Goal: Task Accomplishment & Management: Manage account settings

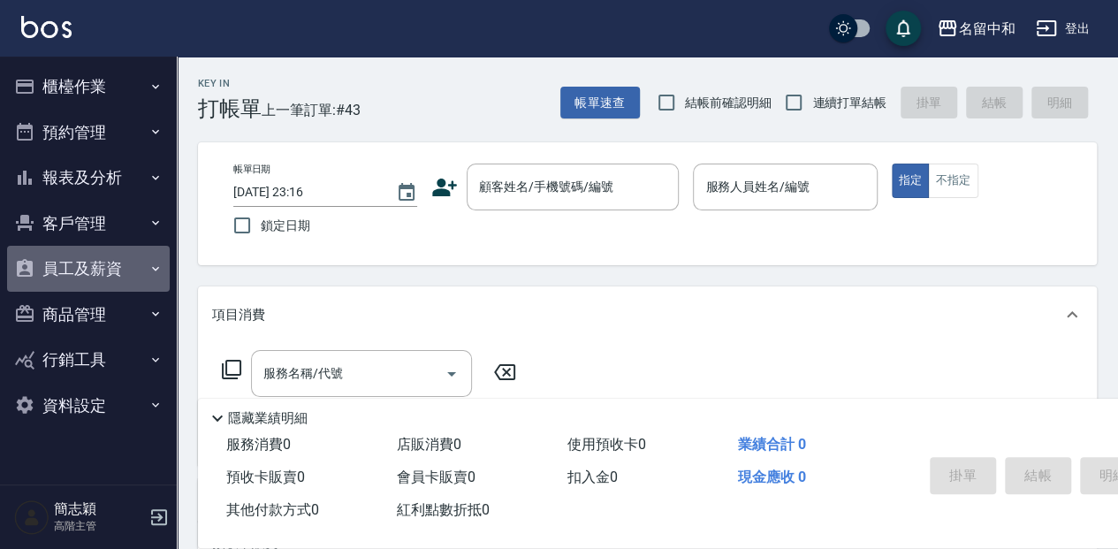
click at [85, 264] on button "員工及薪資" at bounding box center [88, 269] width 163 height 46
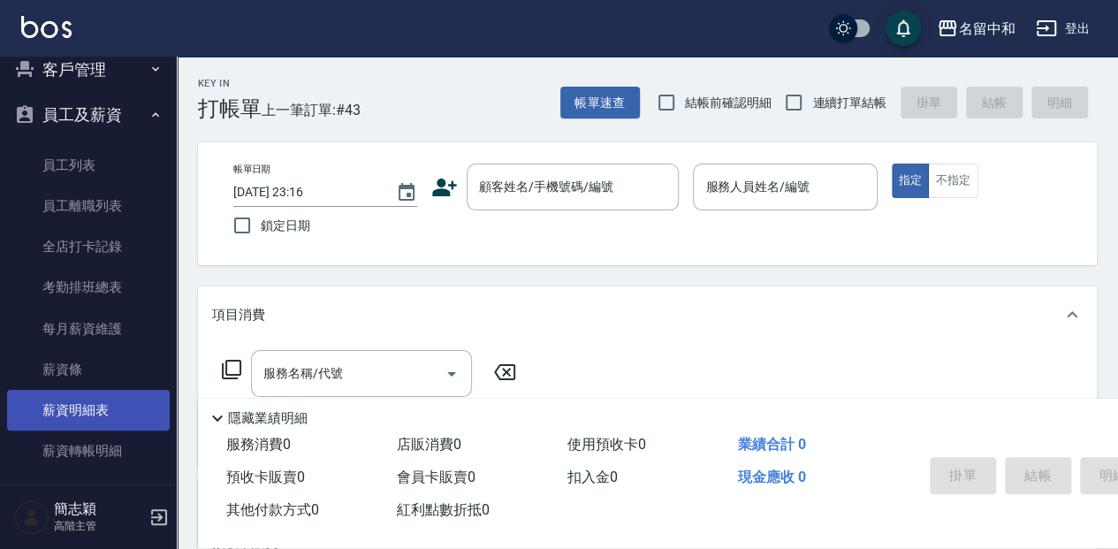
scroll to position [177, 0]
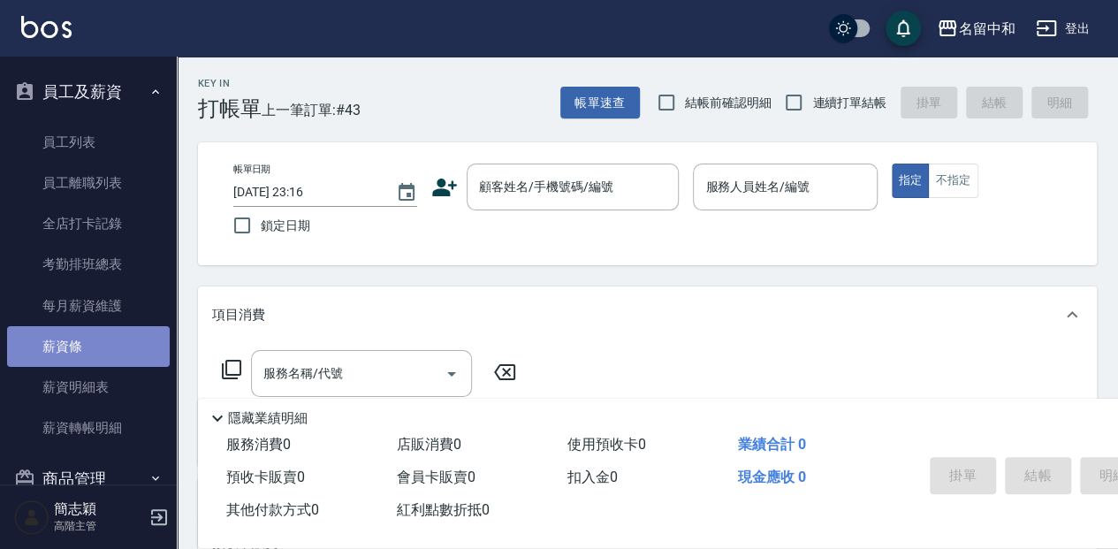
click at [99, 347] on link "薪資條" at bounding box center [88, 346] width 163 height 41
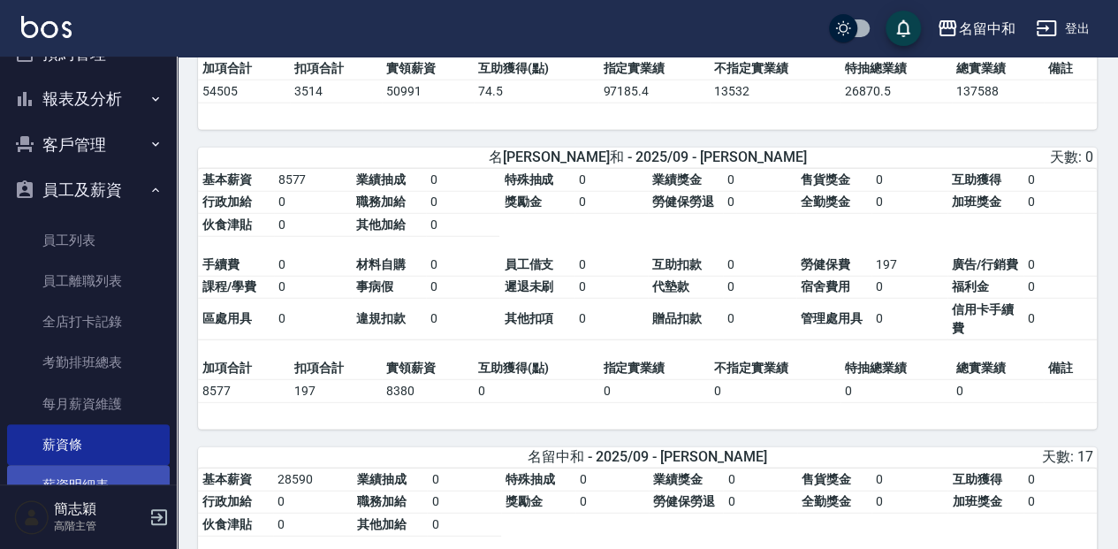
scroll to position [58, 0]
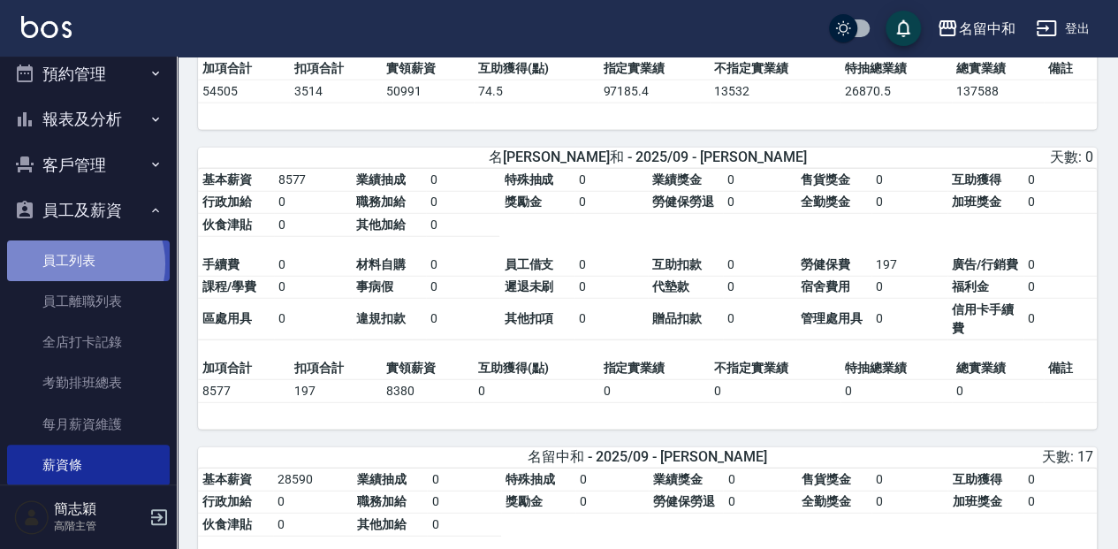
click at [80, 263] on link "員工列表" at bounding box center [88, 260] width 163 height 41
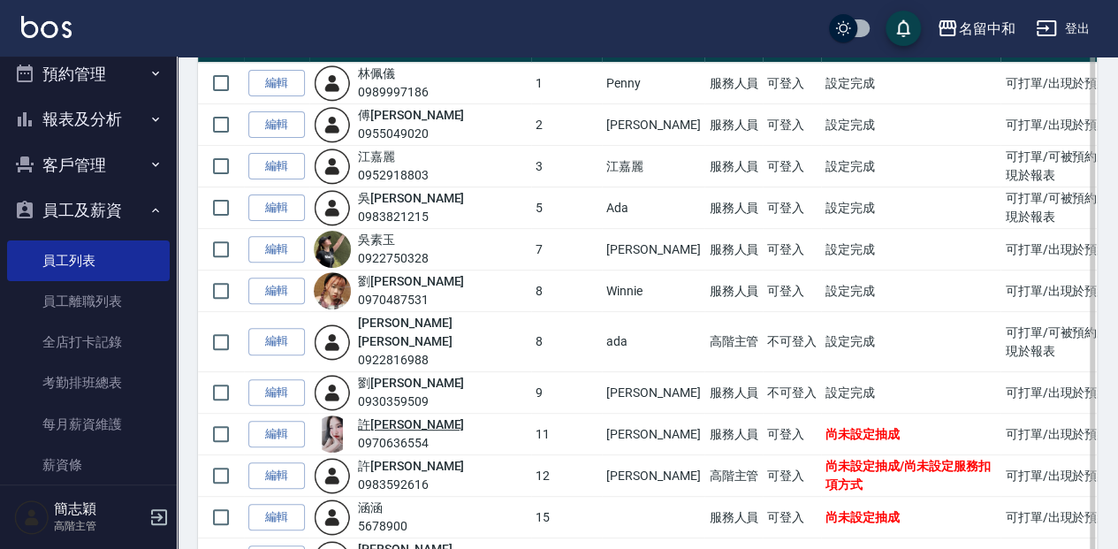
scroll to position [235, 0]
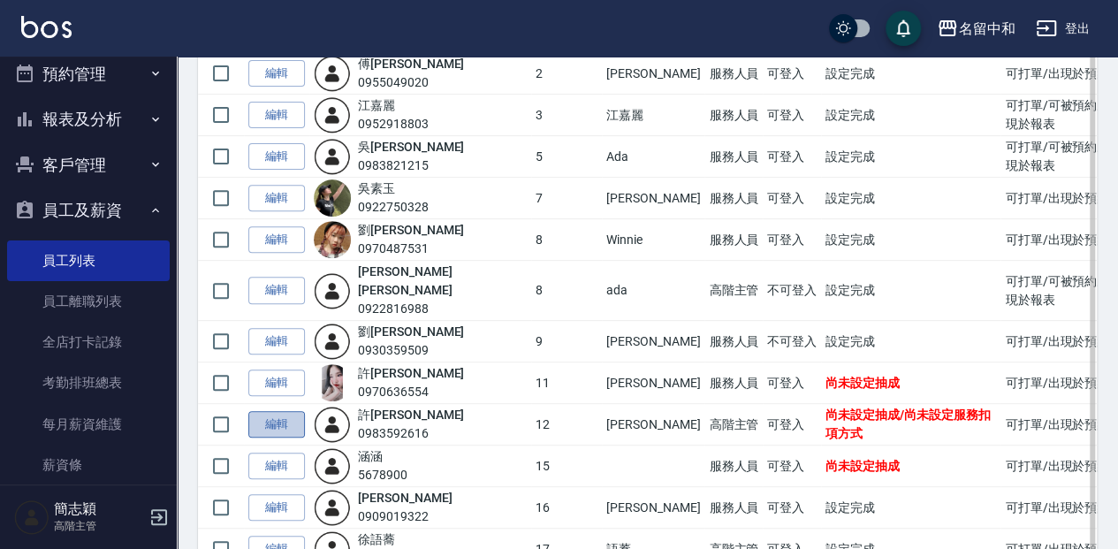
click at [270, 411] on link "編輯" at bounding box center [276, 424] width 57 height 27
click at [270, 407] on div "Employee Management List 員工列表 新增 共 21 筆, 1 / 21 所有員工 操作 姓名/電話 設計師編號 暱稱 權限設定 帳號狀…" at bounding box center [559, 368] width 1118 height 1206
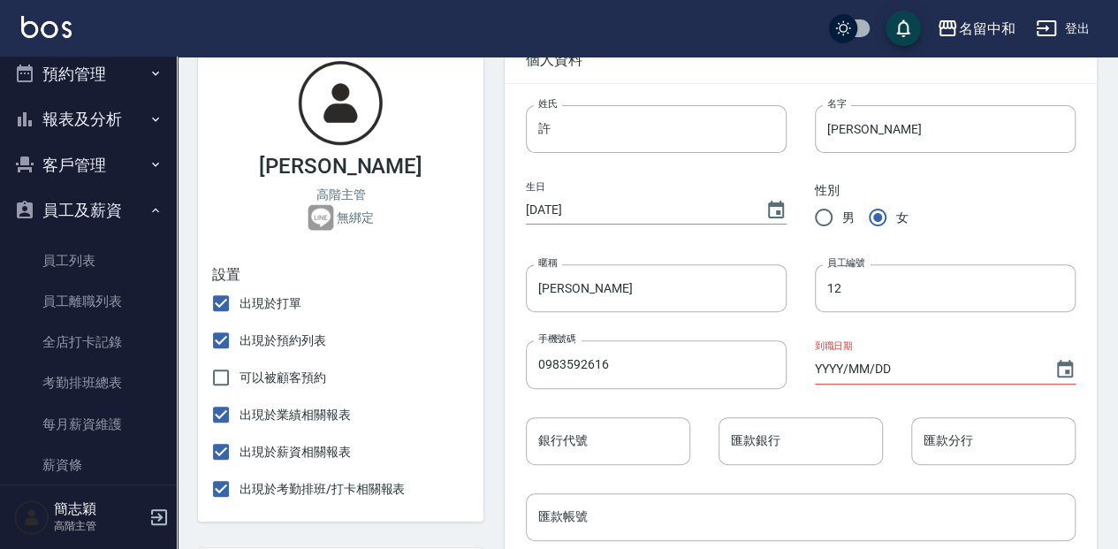
scroll to position [177, 0]
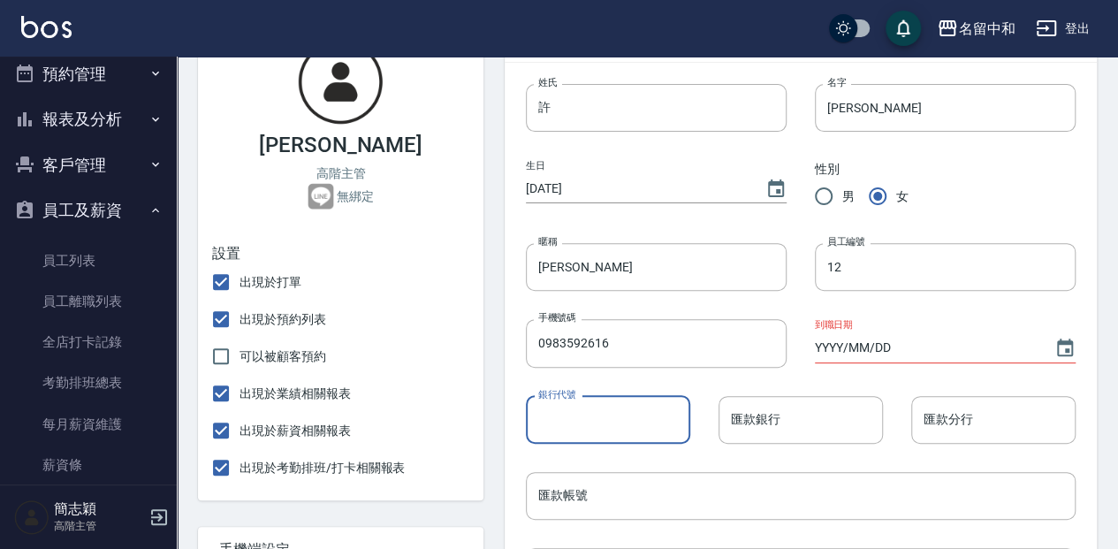
click at [618, 431] on input "銀行代號" at bounding box center [608, 420] width 164 height 48
type input "803"
click at [550, 491] on input "匯款帳號" at bounding box center [801, 496] width 550 height 48
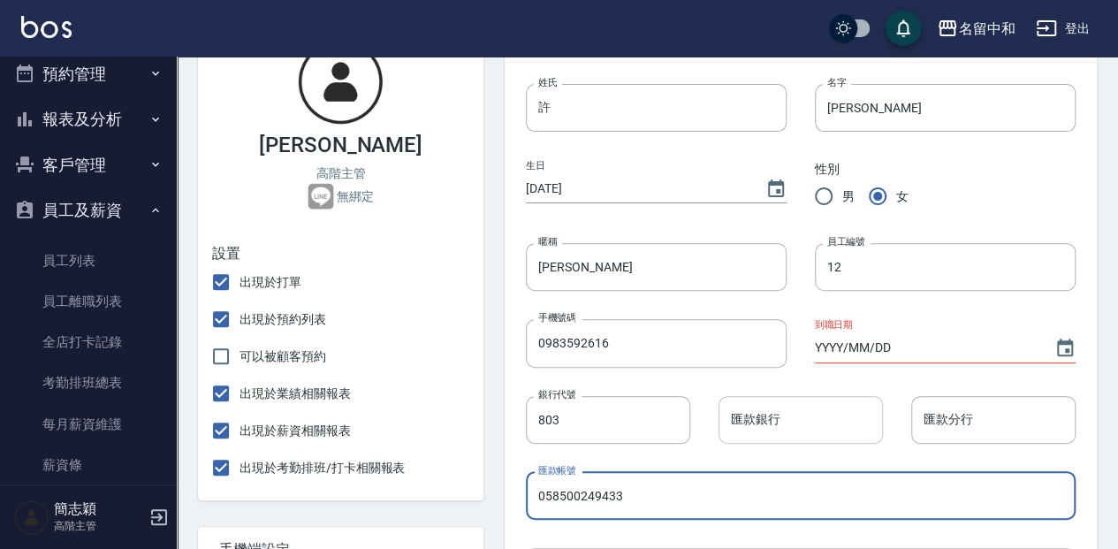
type input "058500249433"
click at [742, 427] on input "匯款銀行" at bounding box center [801, 420] width 164 height 48
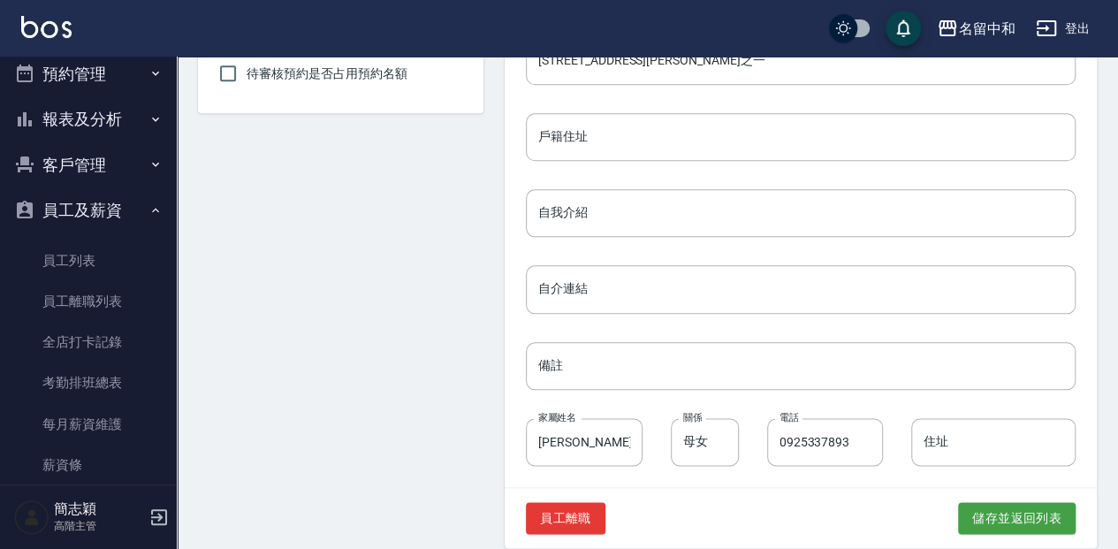
scroll to position [859, 0]
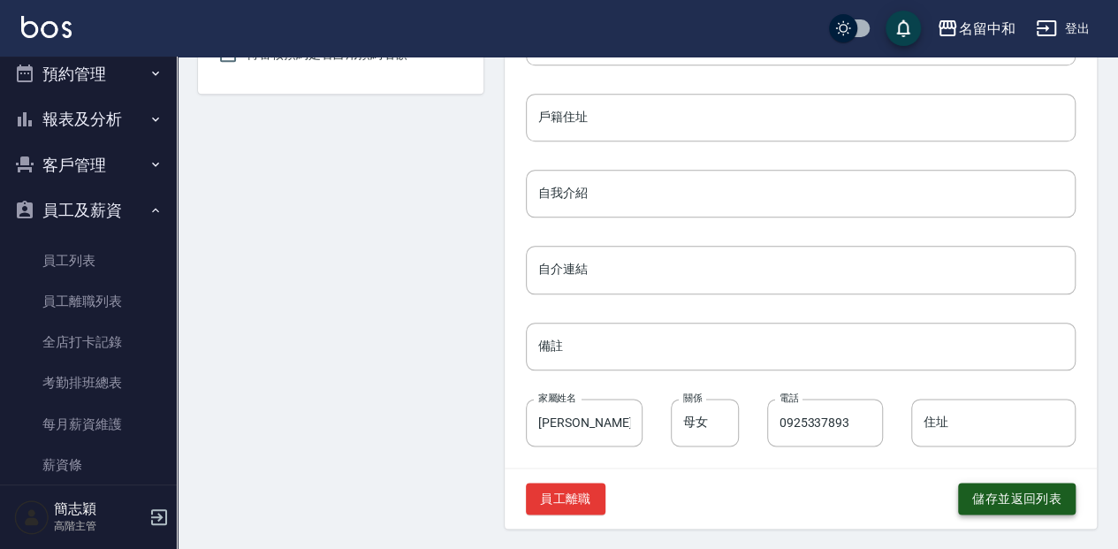
click at [1040, 483] on button "儲存並返回列表" at bounding box center [1017, 499] width 118 height 33
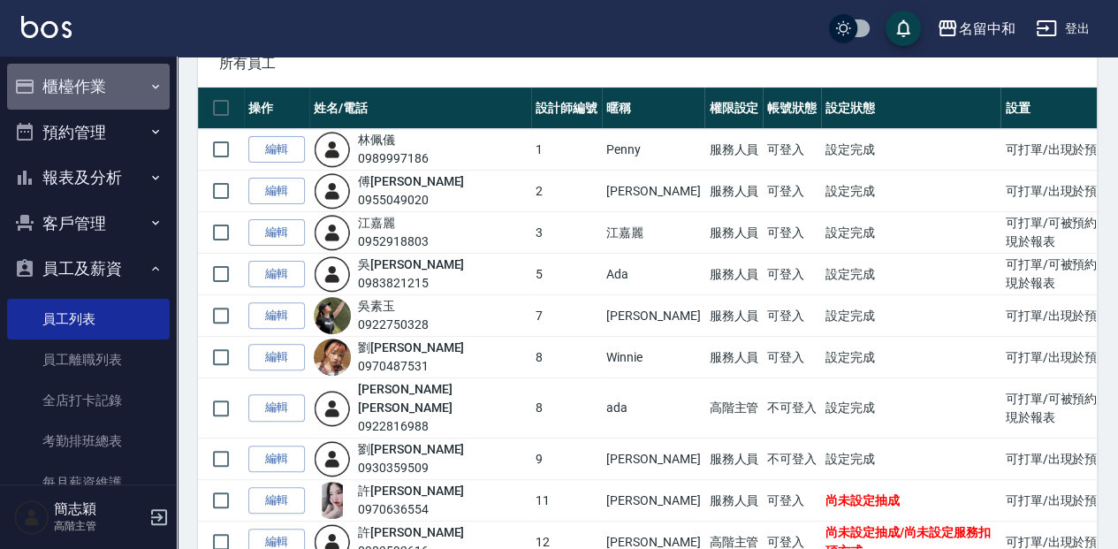
click at [97, 81] on button "櫃檯作業" at bounding box center [88, 87] width 163 height 46
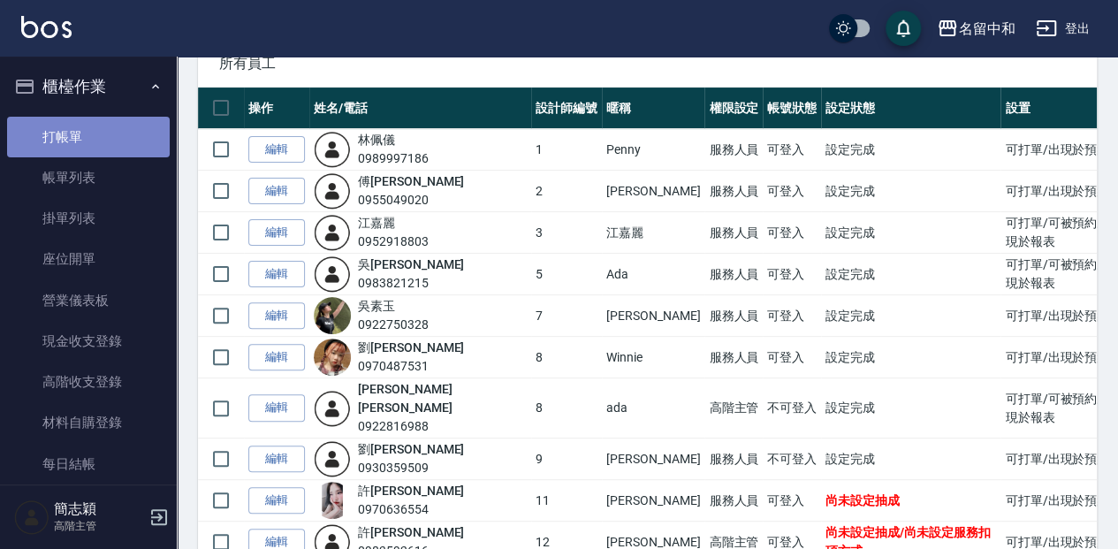
click at [94, 136] on link "打帳單" at bounding box center [88, 137] width 163 height 41
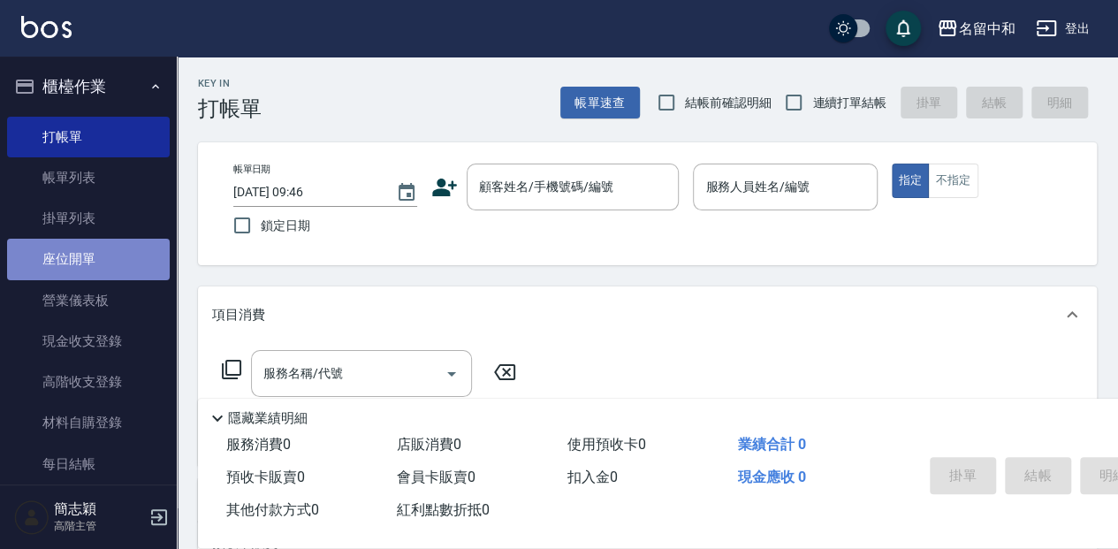
click at [108, 253] on link "座位開單" at bounding box center [88, 259] width 163 height 41
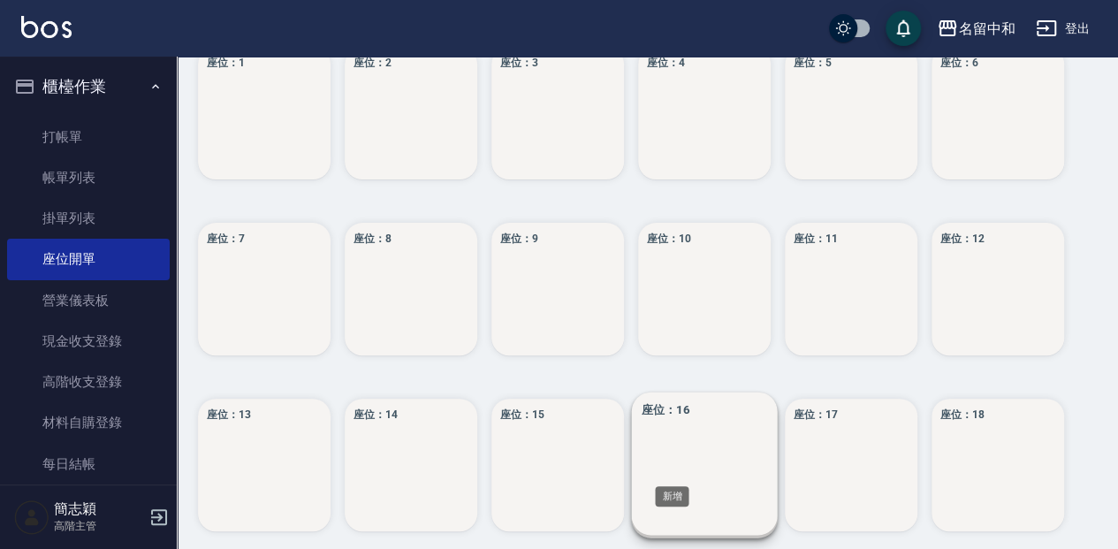
scroll to position [177, 0]
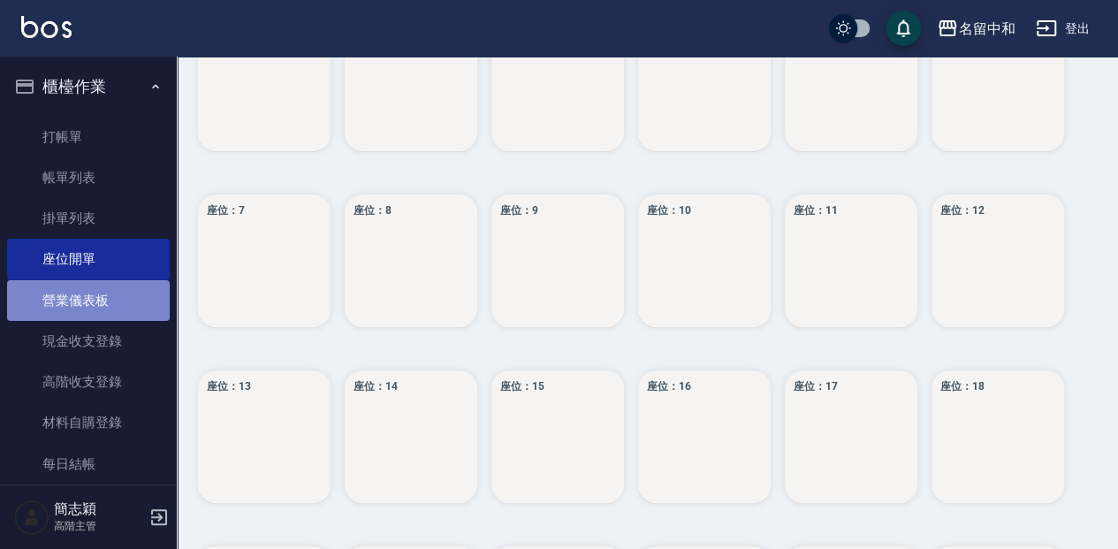
click at [98, 293] on link "營業儀表板" at bounding box center [88, 300] width 163 height 41
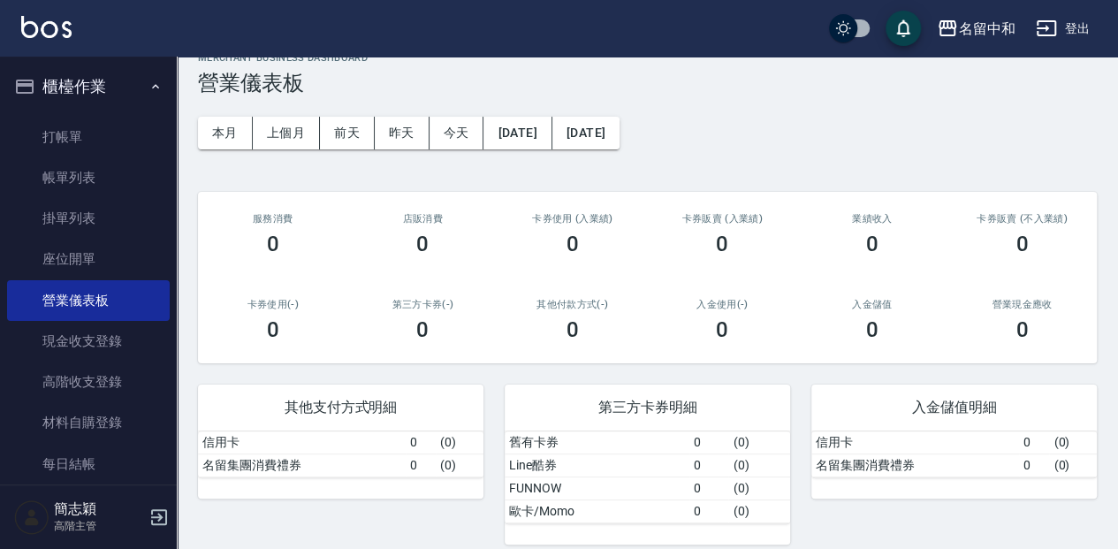
scroll to position [40, 0]
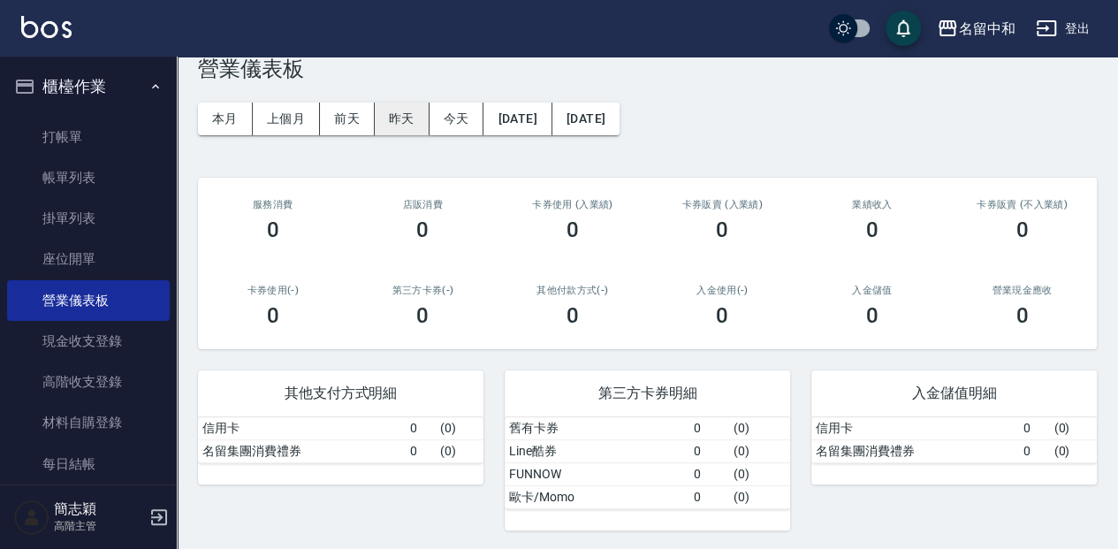
click at [420, 120] on button "昨天" at bounding box center [402, 119] width 55 height 33
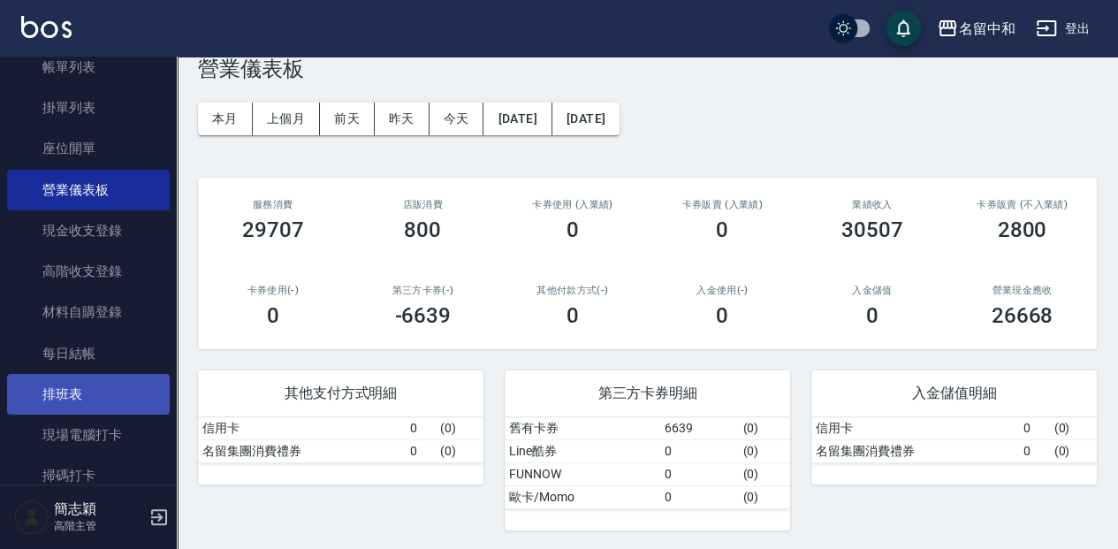
scroll to position [118, 0]
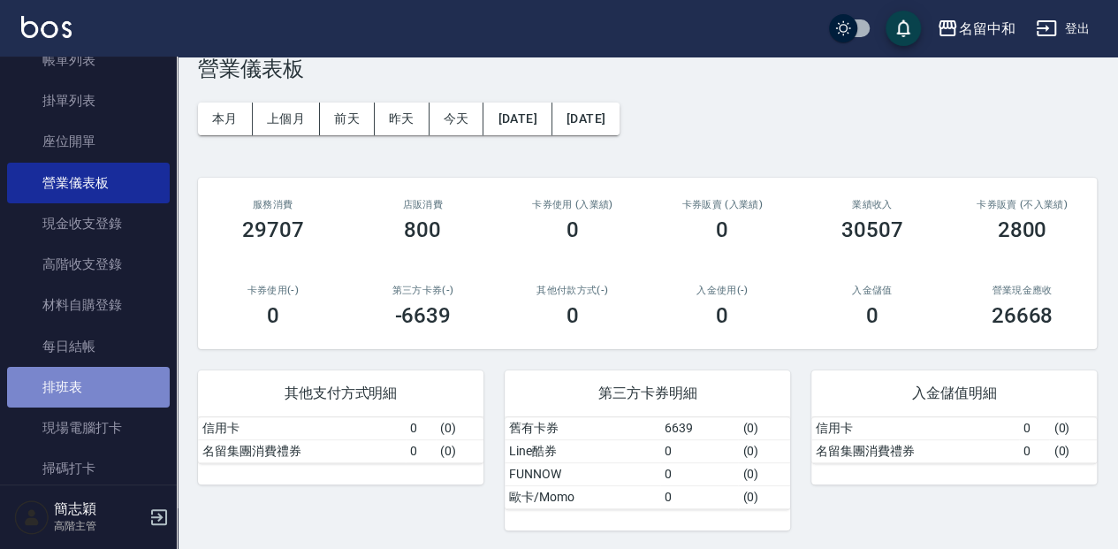
click at [118, 392] on link "排班表" at bounding box center [88, 387] width 163 height 41
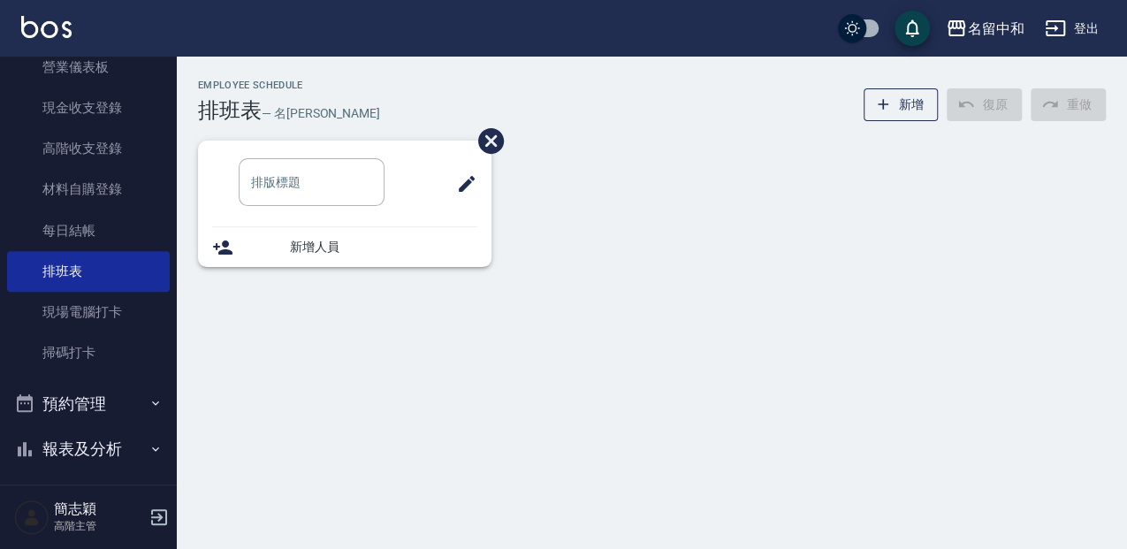
scroll to position [235, 0]
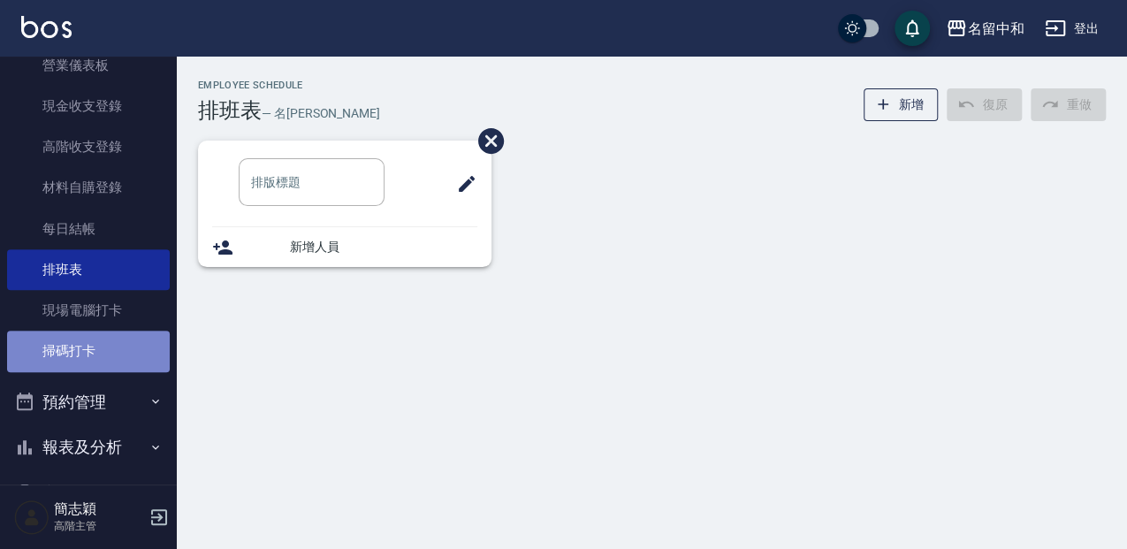
click at [117, 353] on link "掃碼打卡" at bounding box center [88, 351] width 163 height 41
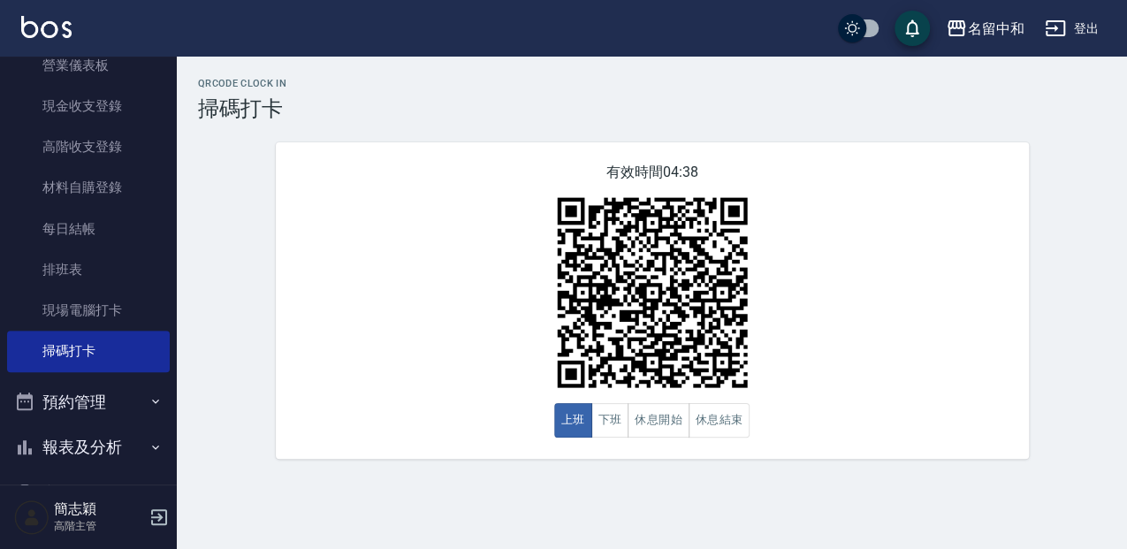
click at [102, 399] on button "預約管理" at bounding box center [88, 402] width 163 height 46
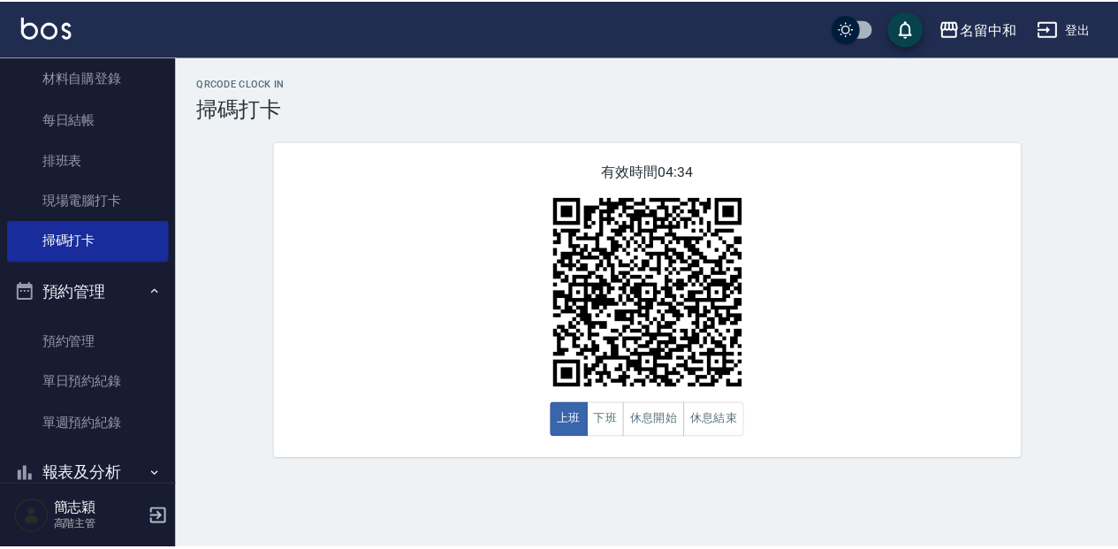
scroll to position [354, 0]
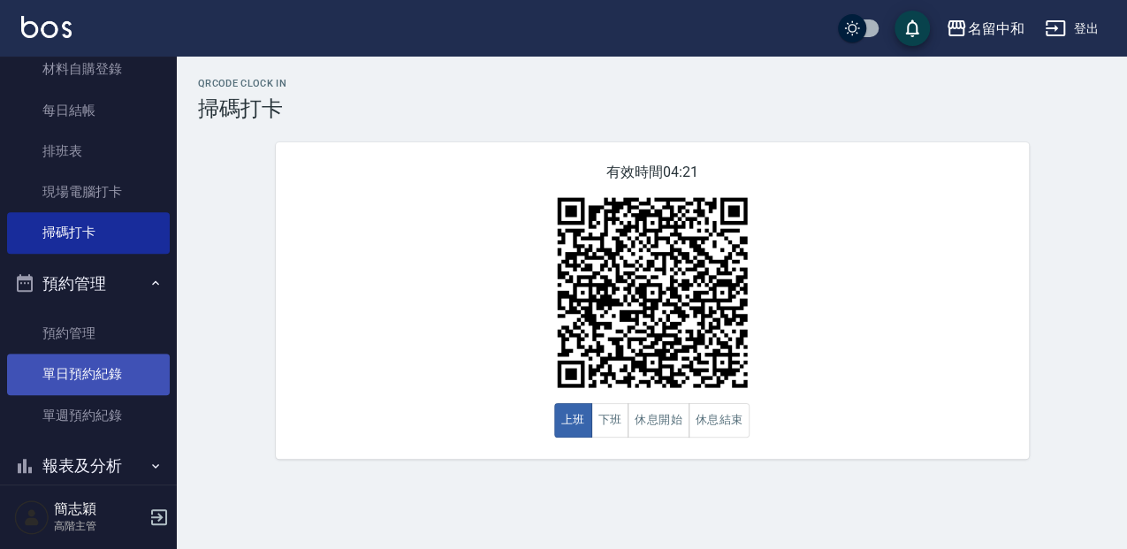
click at [119, 385] on link "單日預約紀錄" at bounding box center [88, 374] width 163 height 41
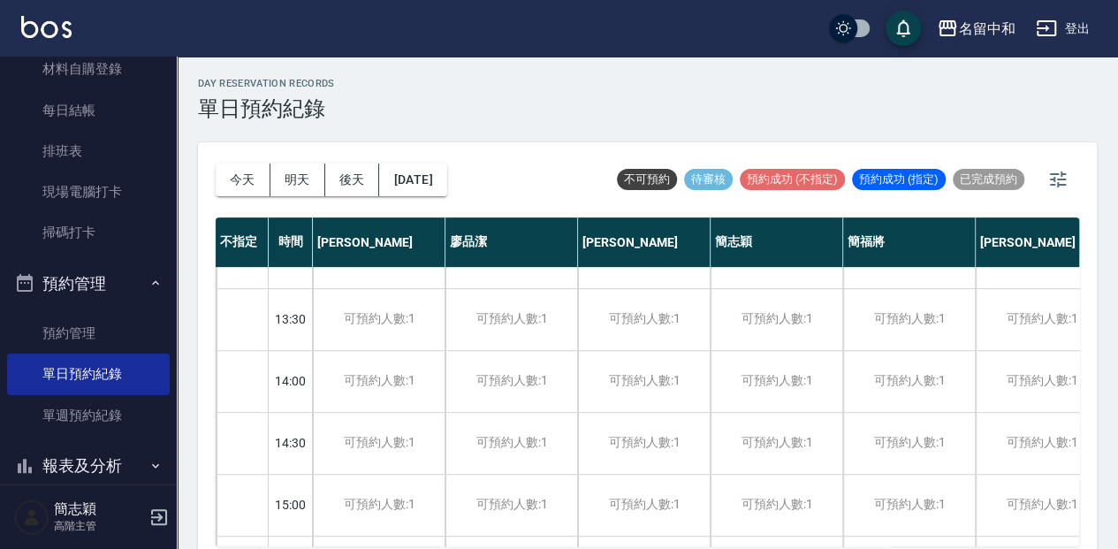
scroll to position [471, 0]
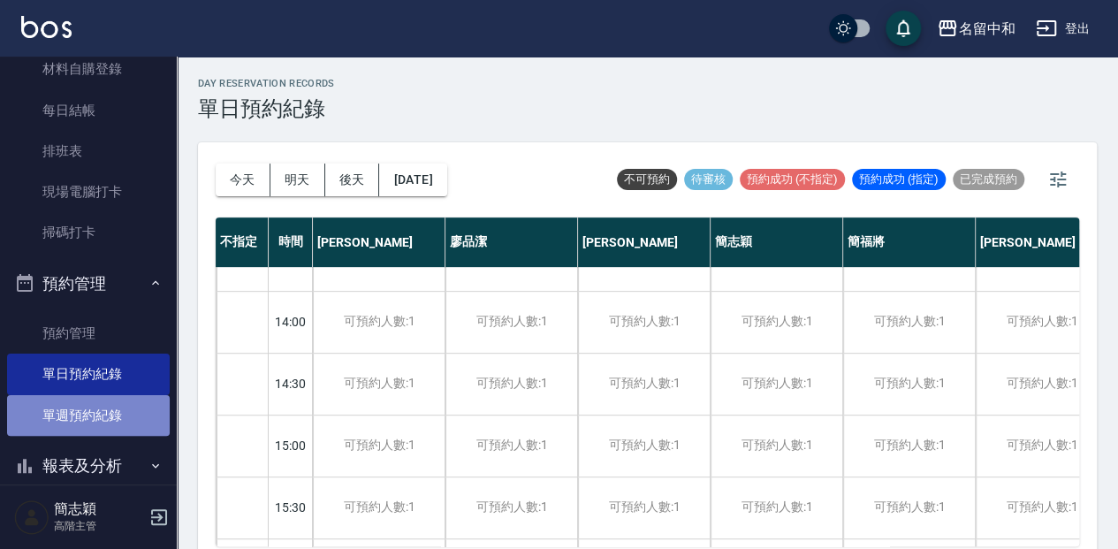
click at [124, 414] on link "單週預約紀錄" at bounding box center [88, 415] width 163 height 41
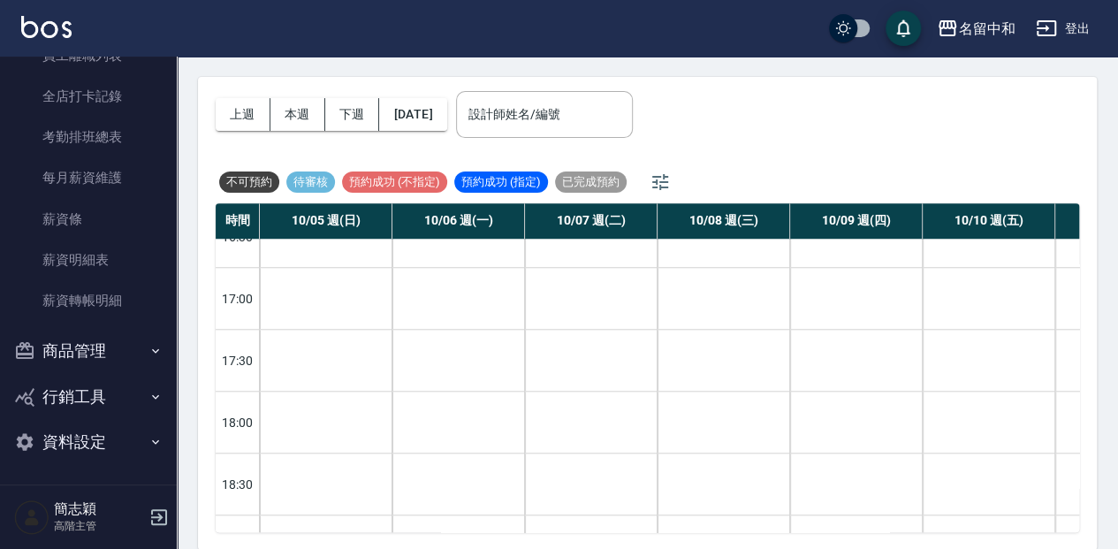
scroll to position [947, 0]
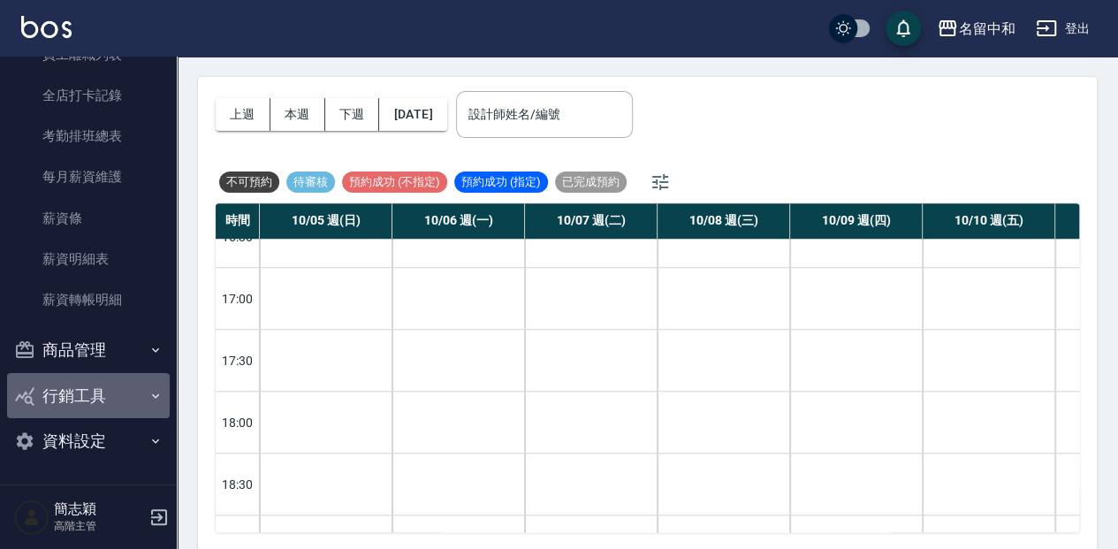
click at [100, 398] on button "行銷工具" at bounding box center [88, 396] width 163 height 46
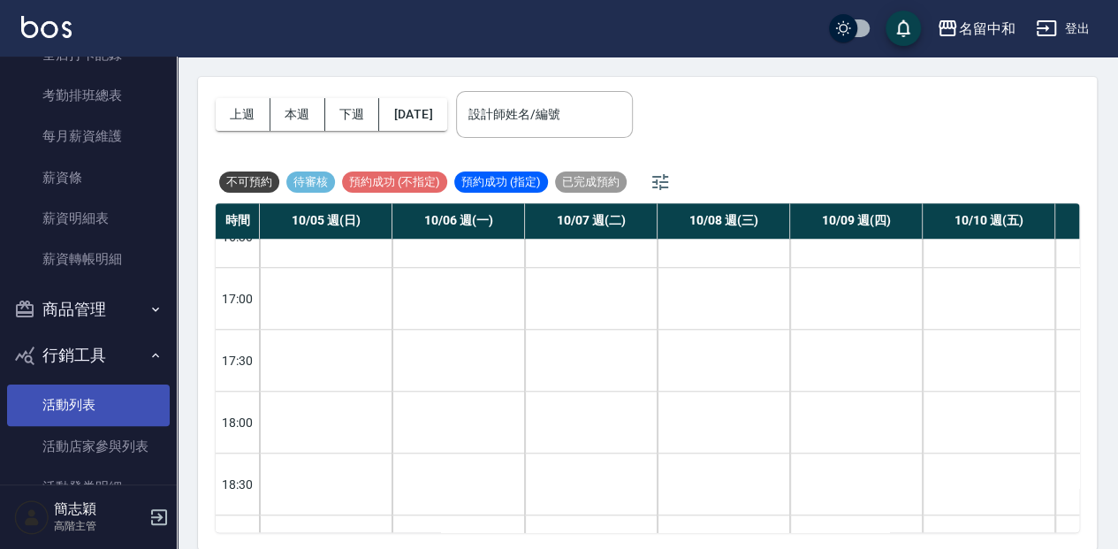
scroll to position [1006, 0]
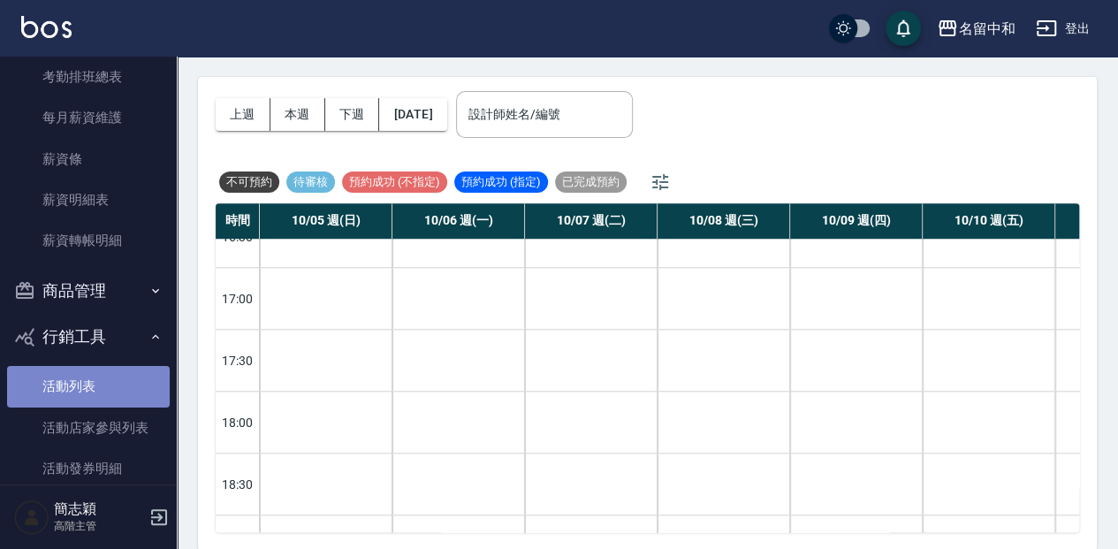
click at [104, 377] on link "活動列表" at bounding box center [88, 386] width 163 height 41
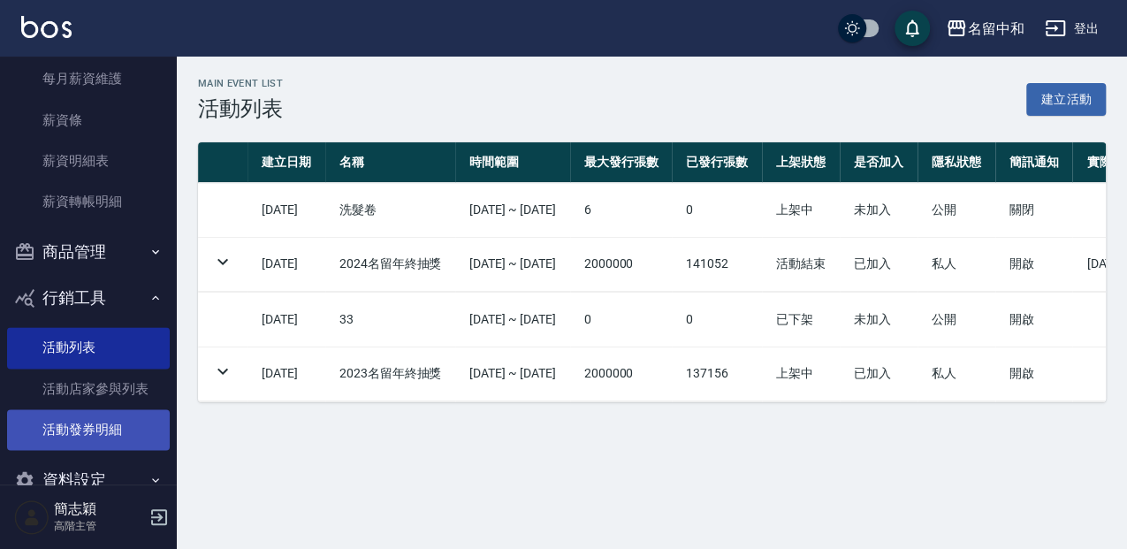
scroll to position [1084, 0]
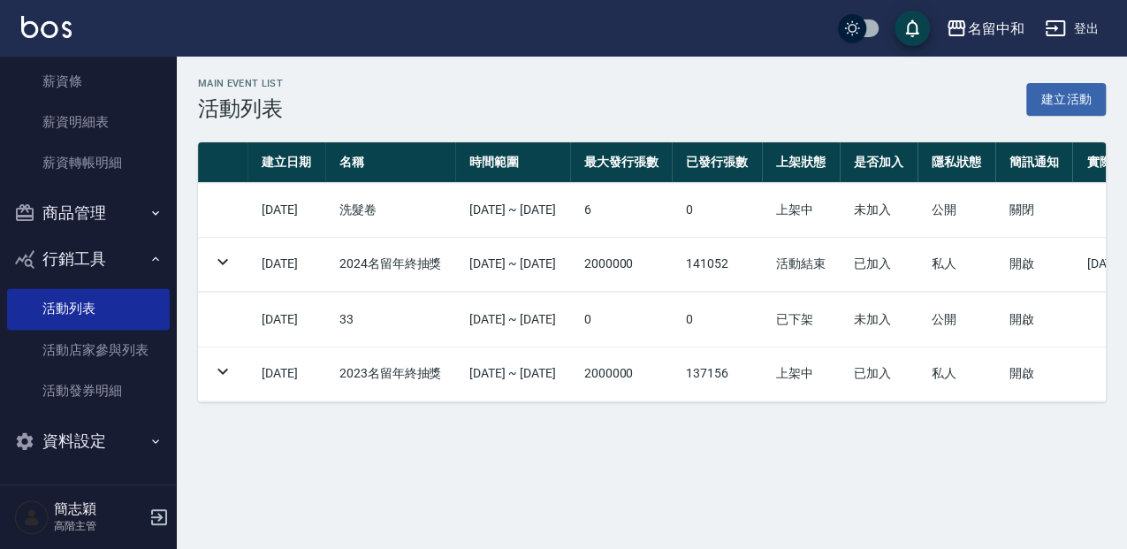
click at [114, 433] on button "資料設定" at bounding box center [88, 441] width 163 height 46
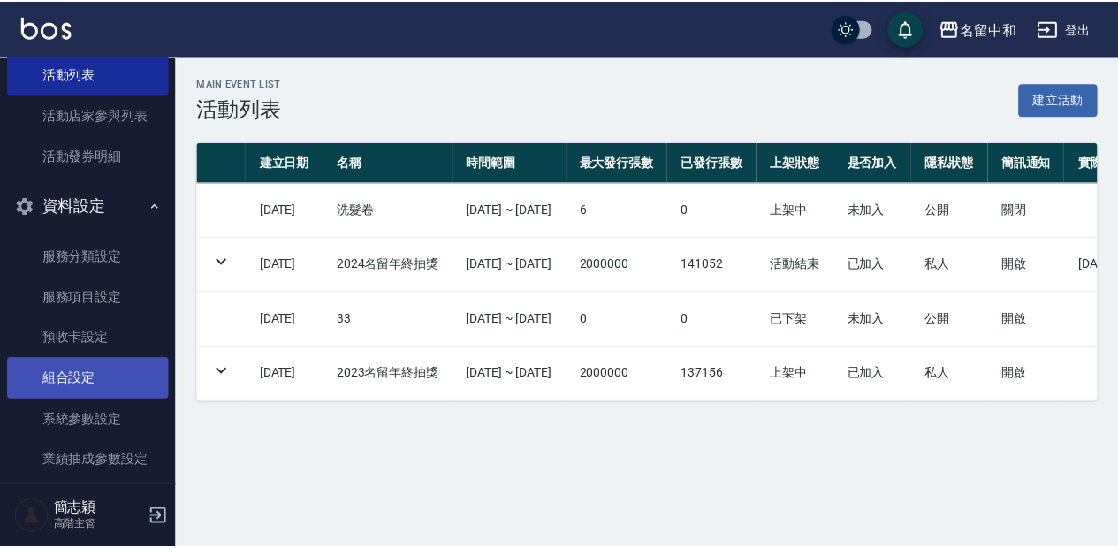
scroll to position [1378, 0]
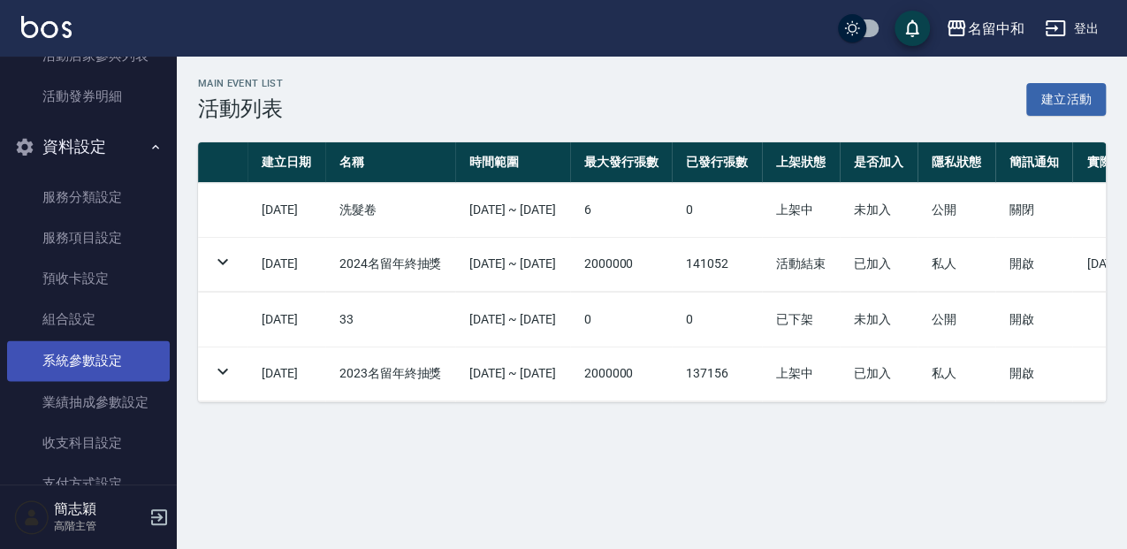
click at [51, 359] on link "系統參數設定" at bounding box center [88, 360] width 163 height 41
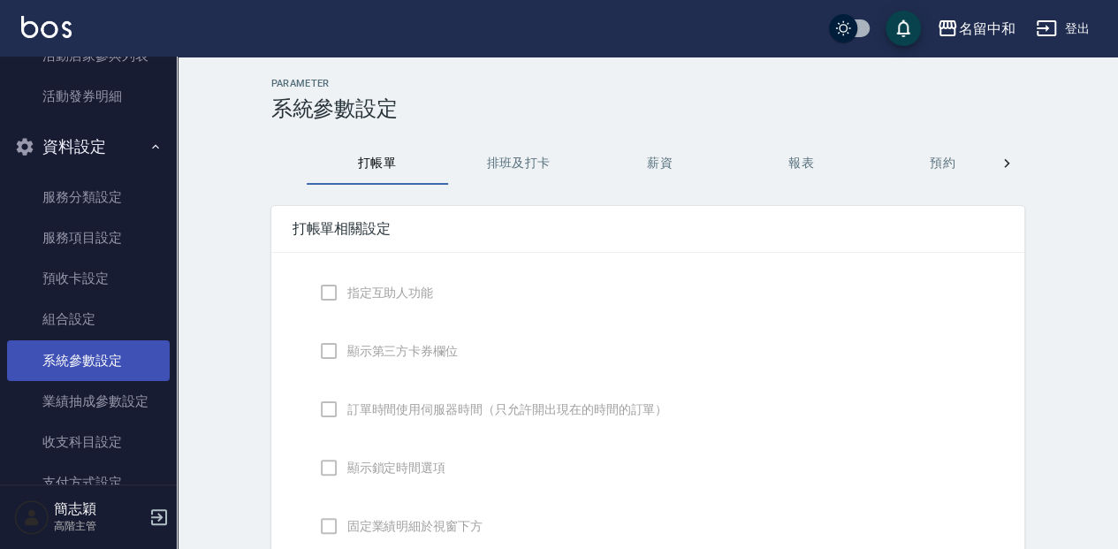
checkbox input "true"
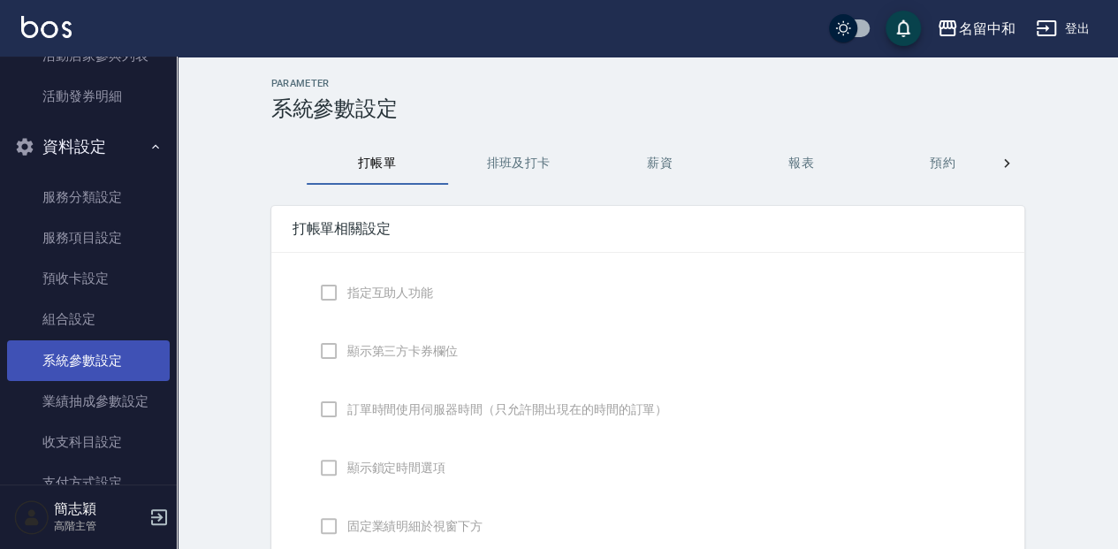
checkbox input "false"
type input "NICKNAME"
type input "LASTORDER"
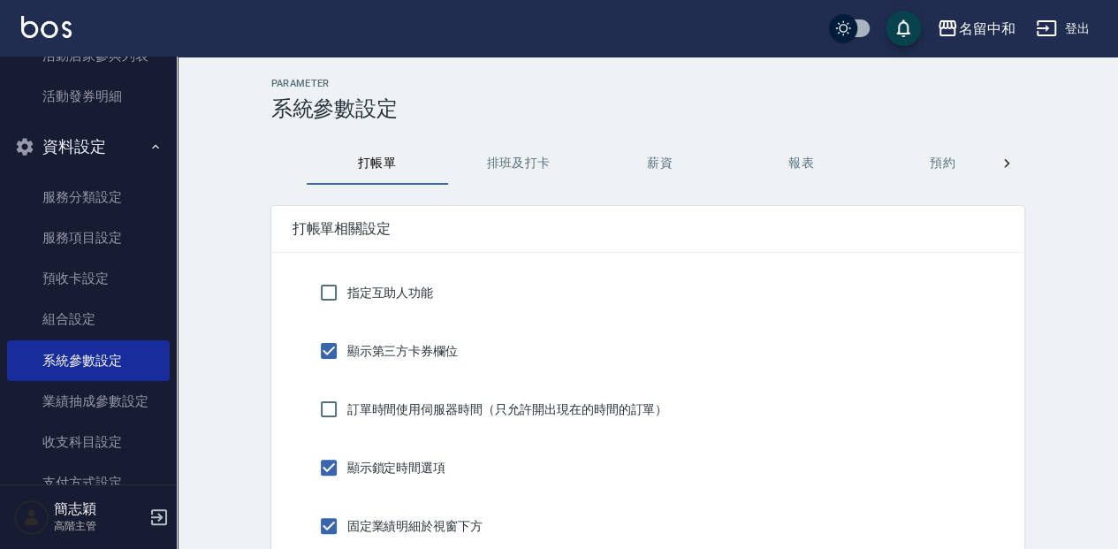
click at [659, 159] on button "薪資" at bounding box center [660, 163] width 141 height 42
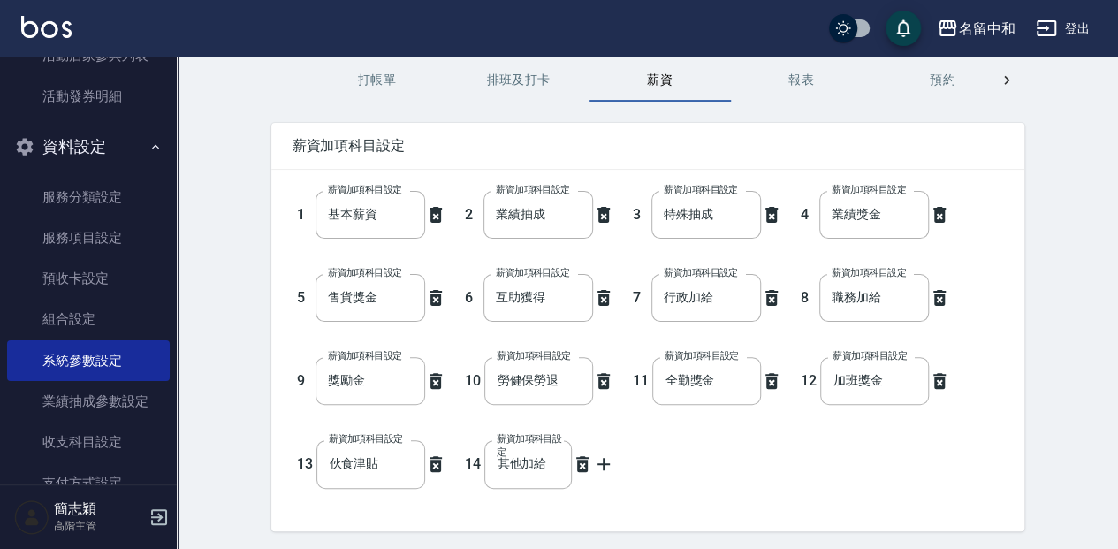
scroll to position [62, 0]
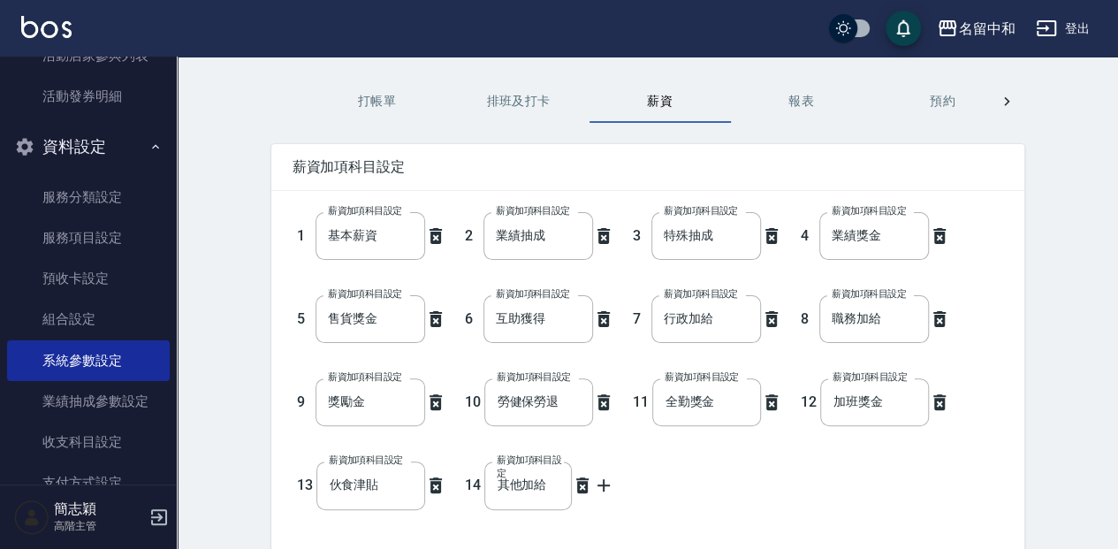
click at [812, 104] on button "報表" at bounding box center [801, 101] width 141 height 42
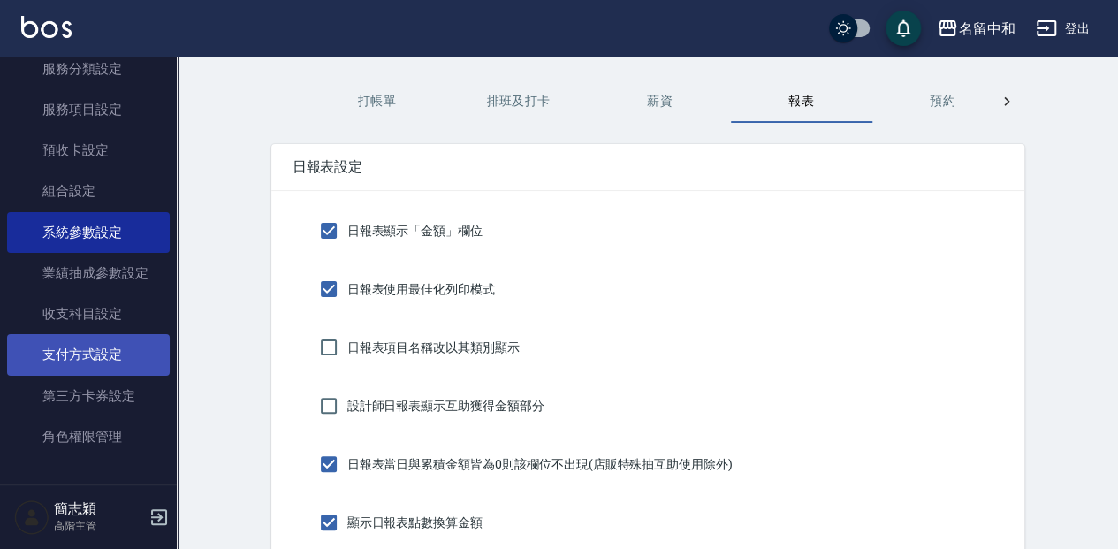
scroll to position [1506, 0]
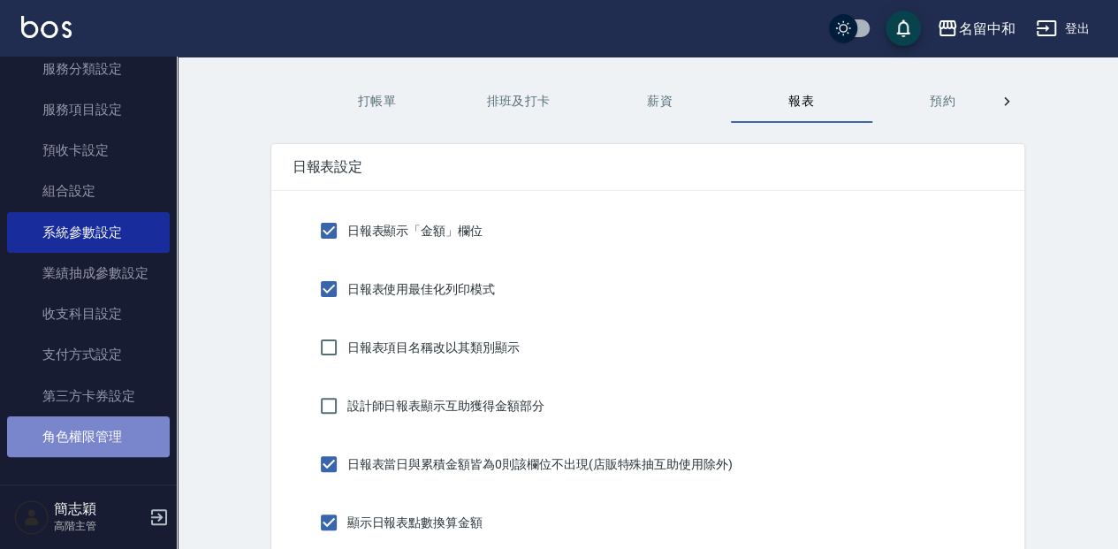
click at [118, 438] on link "角色權限管理" at bounding box center [88, 436] width 163 height 41
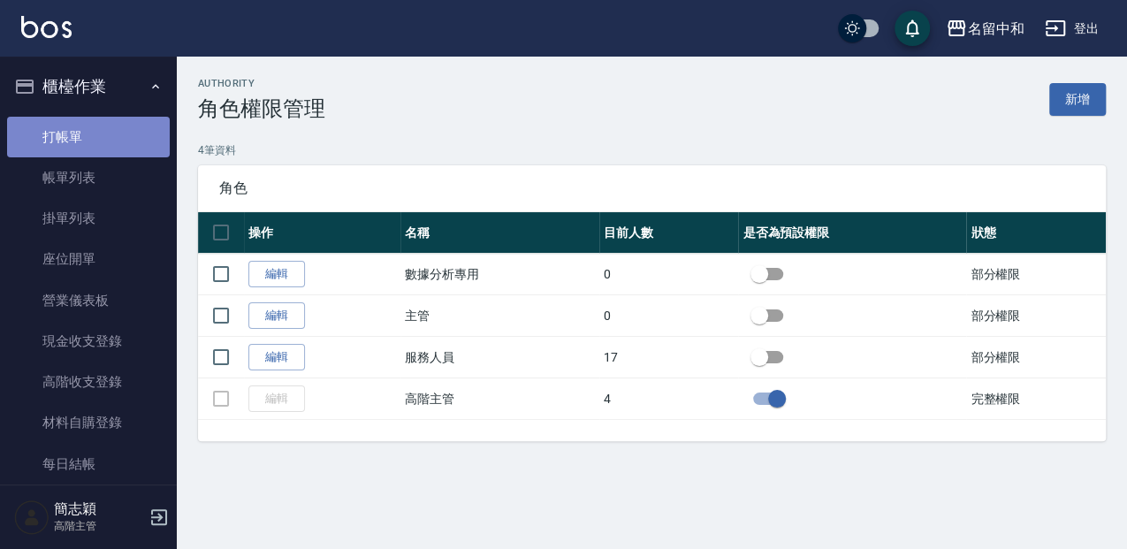
click at [115, 131] on link "打帳單" at bounding box center [88, 137] width 163 height 41
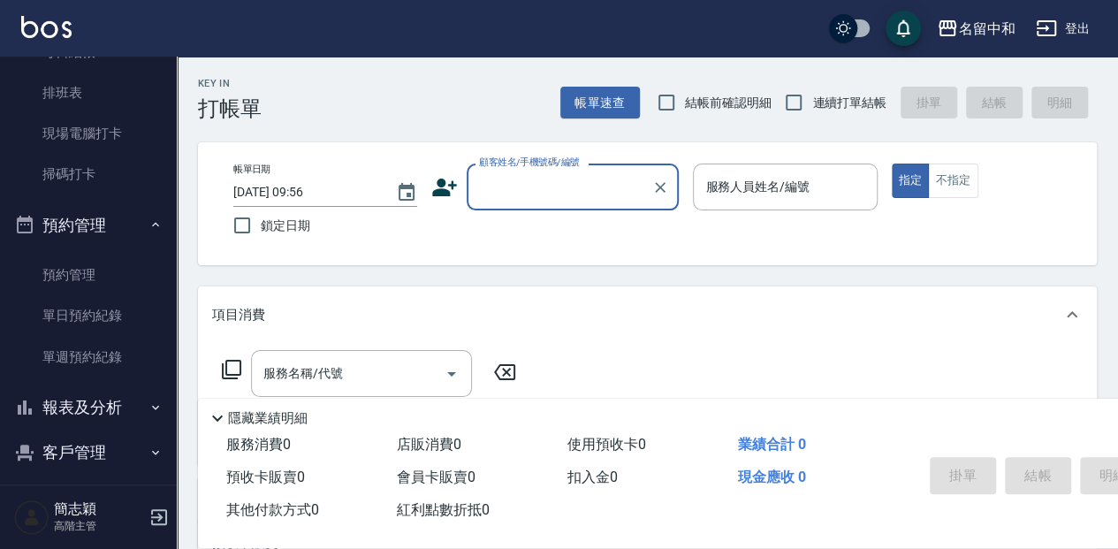
scroll to position [471, 0]
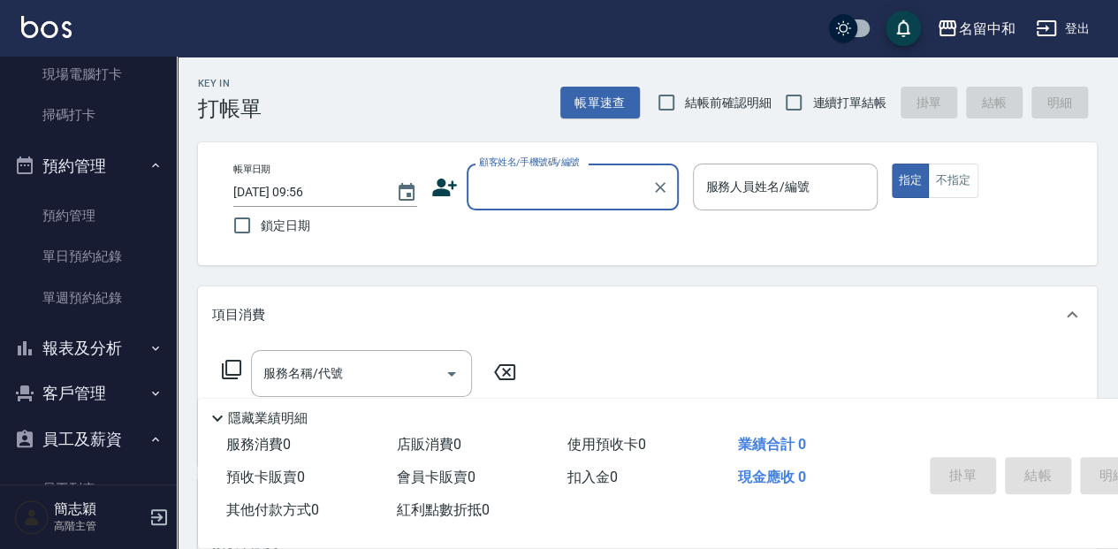
click at [118, 439] on button "員工及薪資" at bounding box center [88, 439] width 163 height 46
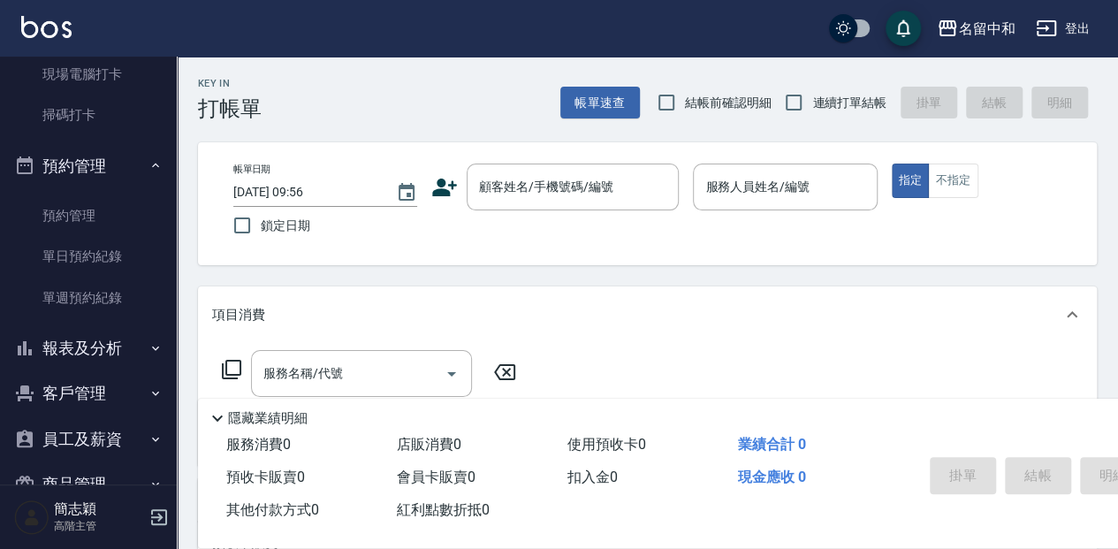
scroll to position [530, 0]
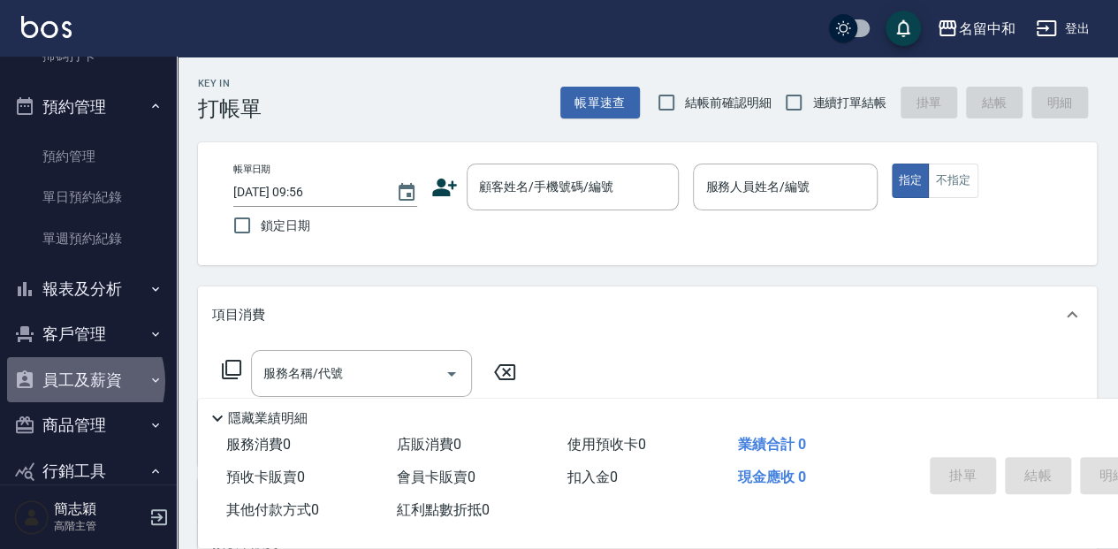
click at [78, 382] on button "員工及薪資" at bounding box center [88, 380] width 163 height 46
click at [148, 380] on icon "button" at bounding box center [155, 380] width 14 height 14
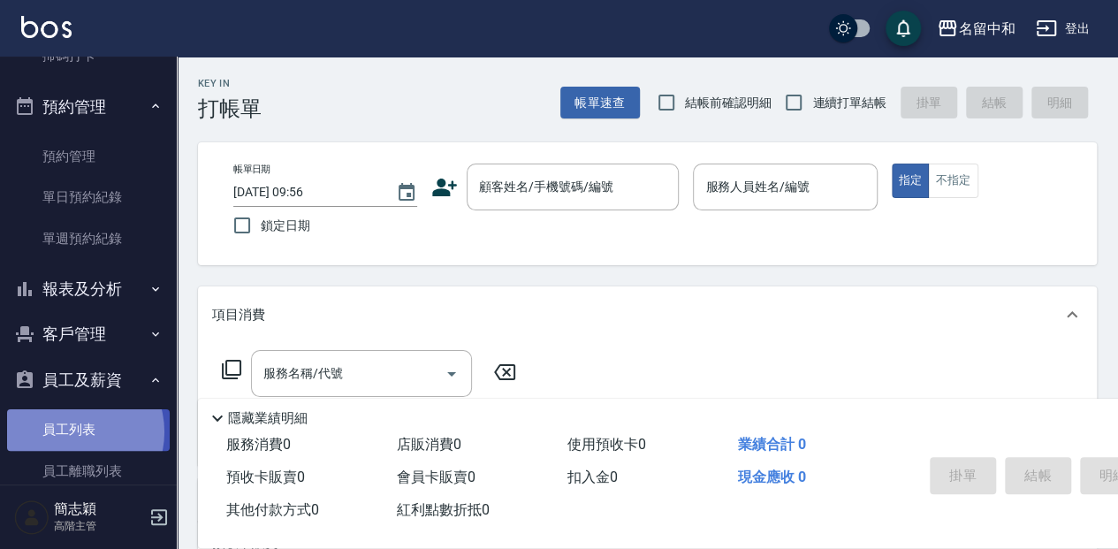
click at [73, 430] on link "員工列表" at bounding box center [88, 429] width 163 height 41
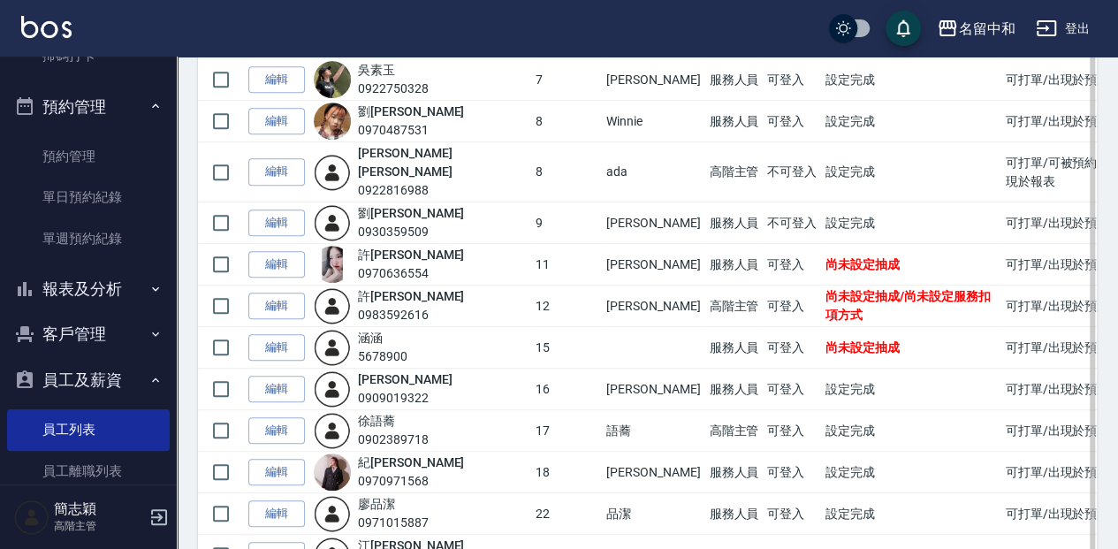
scroll to position [471, 0]
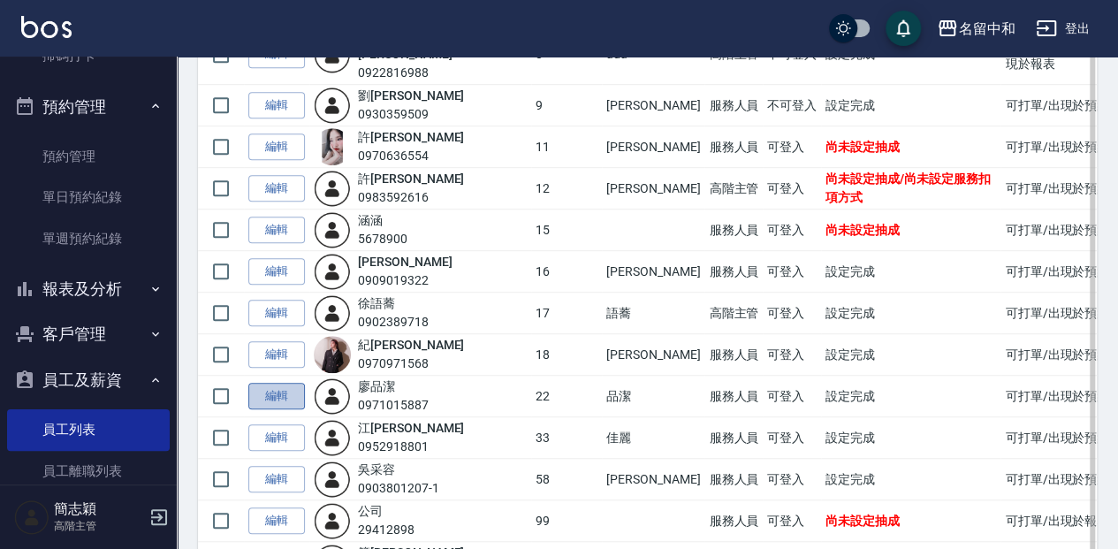
click at [278, 383] on link "編輯" at bounding box center [276, 396] width 57 height 27
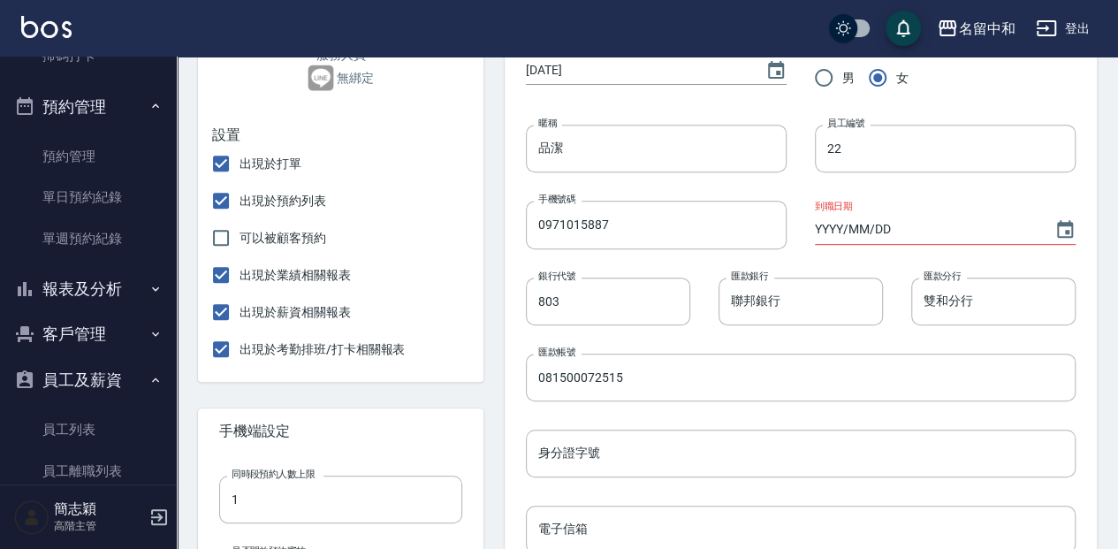
scroll to position [294, 0]
click at [555, 152] on input "品潔" at bounding box center [656, 150] width 261 height 48
click at [580, 152] on input "品[PERSON_NAME]" at bounding box center [656, 150] width 261 height 48
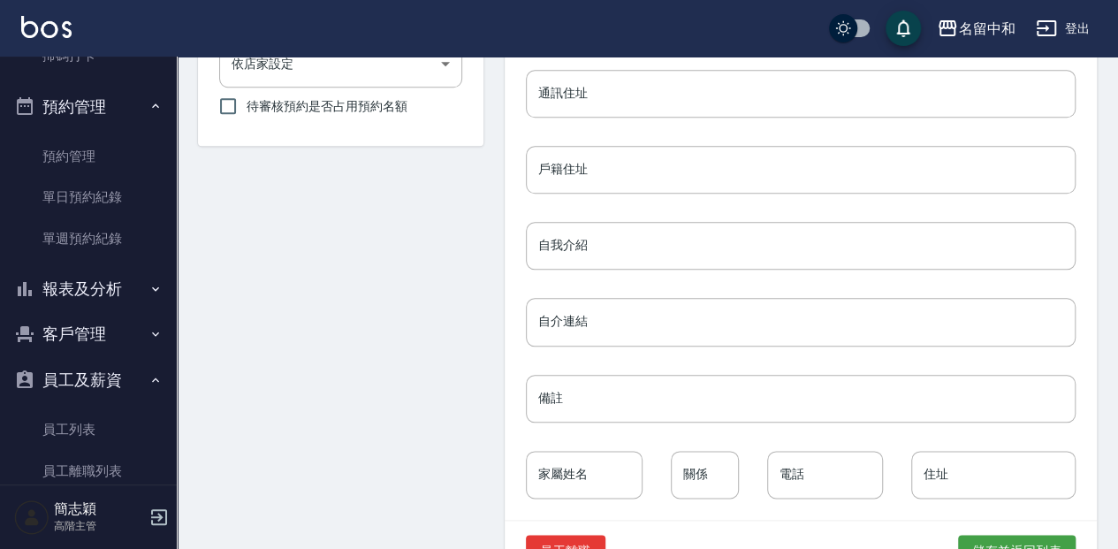
scroll to position [859, 0]
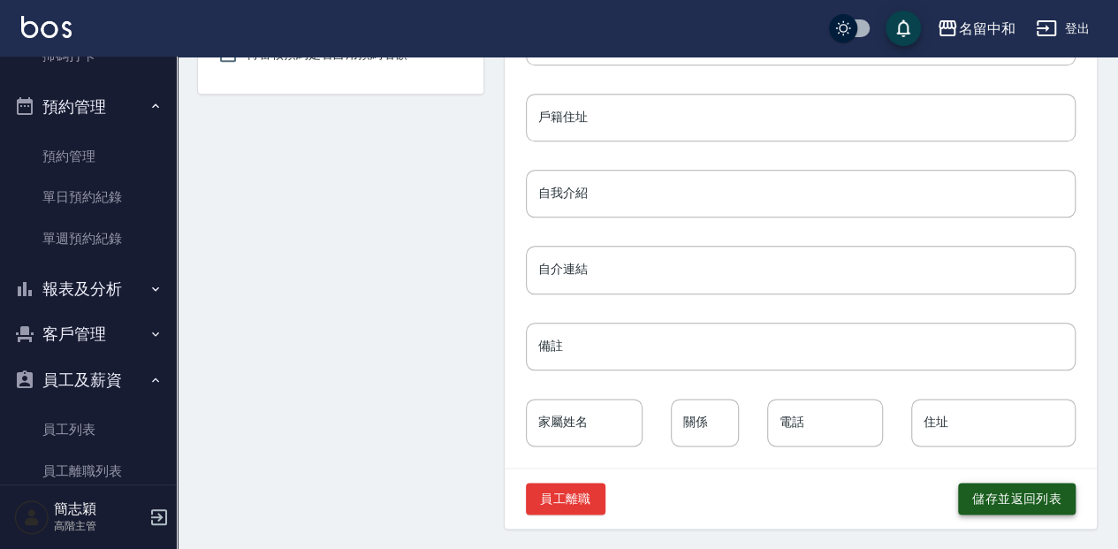
type input "[PERSON_NAME]"
click at [1007, 491] on button "儲存並返回列表" at bounding box center [1017, 499] width 118 height 33
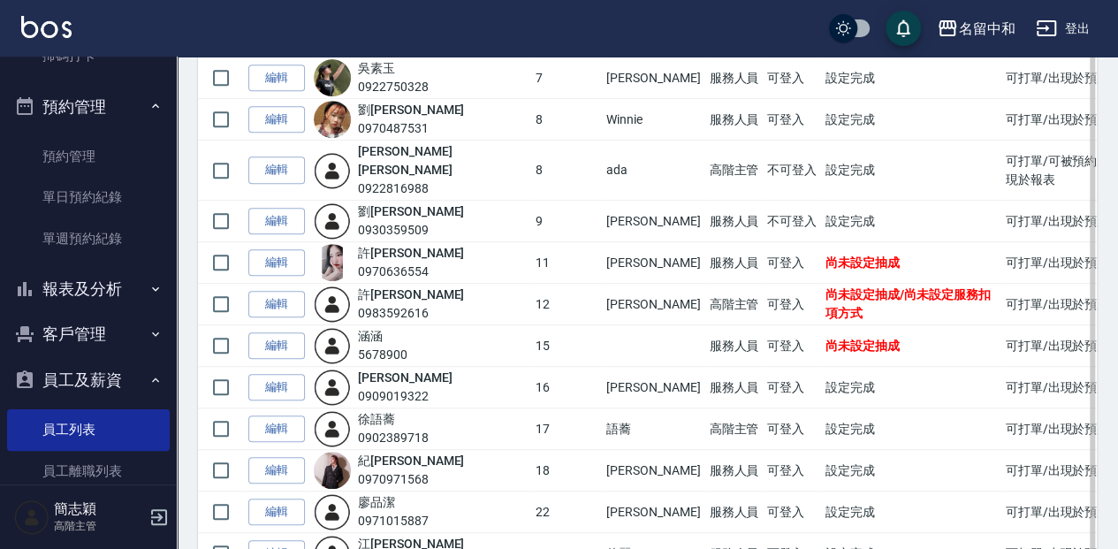
scroll to position [412, 0]
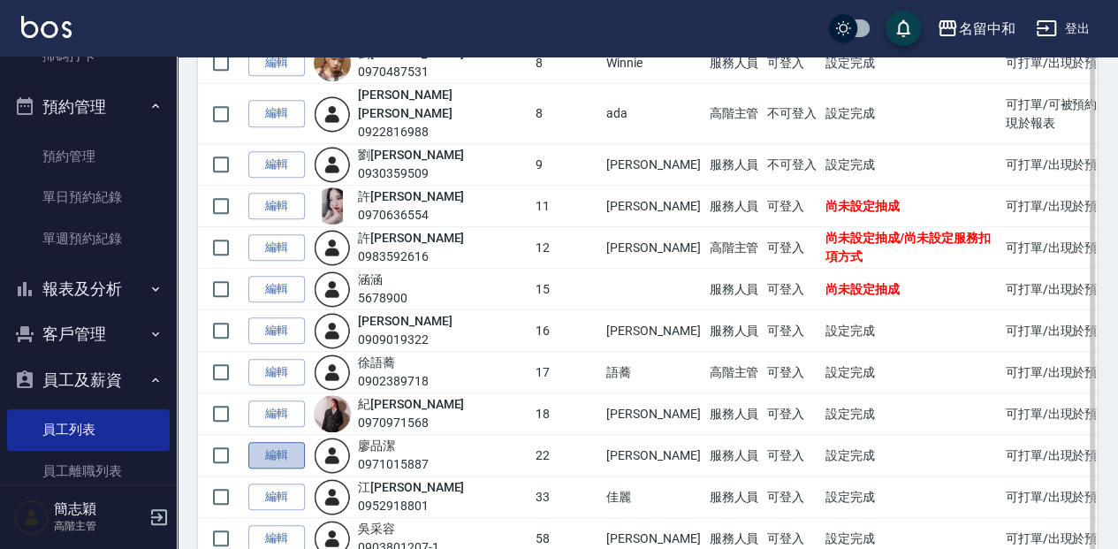
click at [273, 442] on link "編輯" at bounding box center [276, 455] width 57 height 27
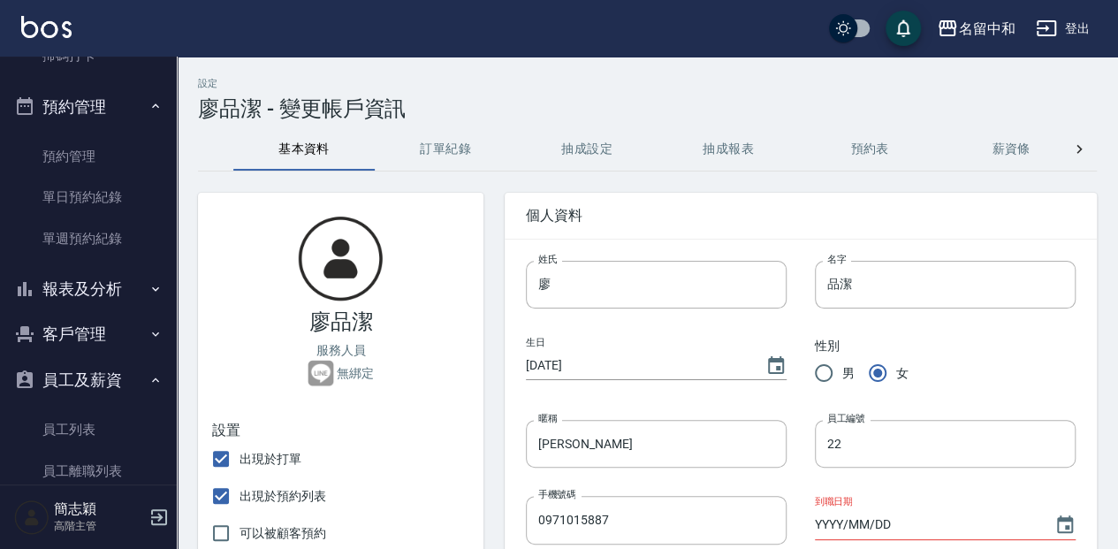
type input "[PERSON_NAME]"
click at [841, 284] on input "品潔" at bounding box center [945, 285] width 261 height 48
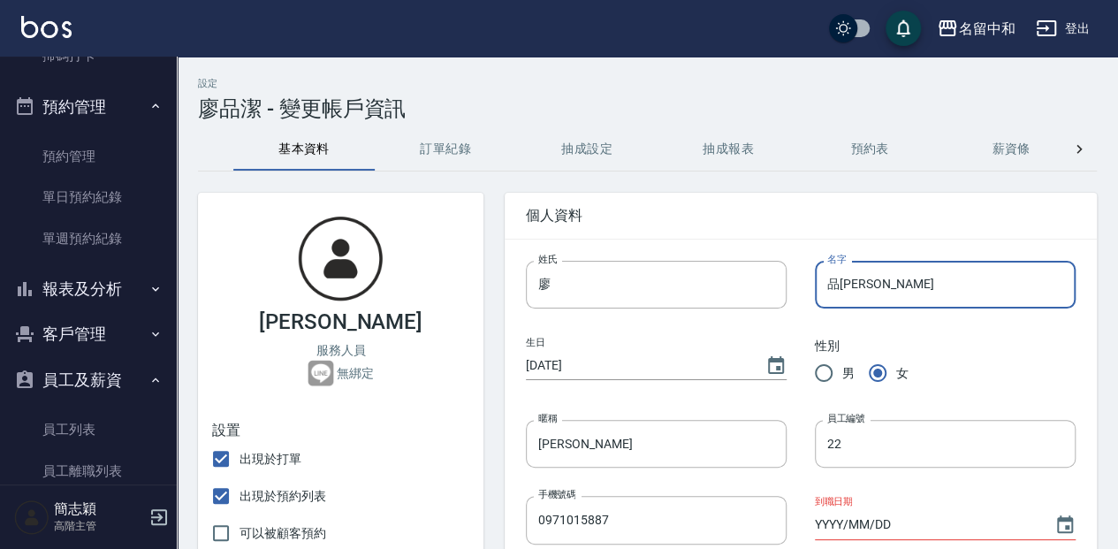
click at [865, 283] on input "品[PERSON_NAME]" at bounding box center [945, 285] width 261 height 48
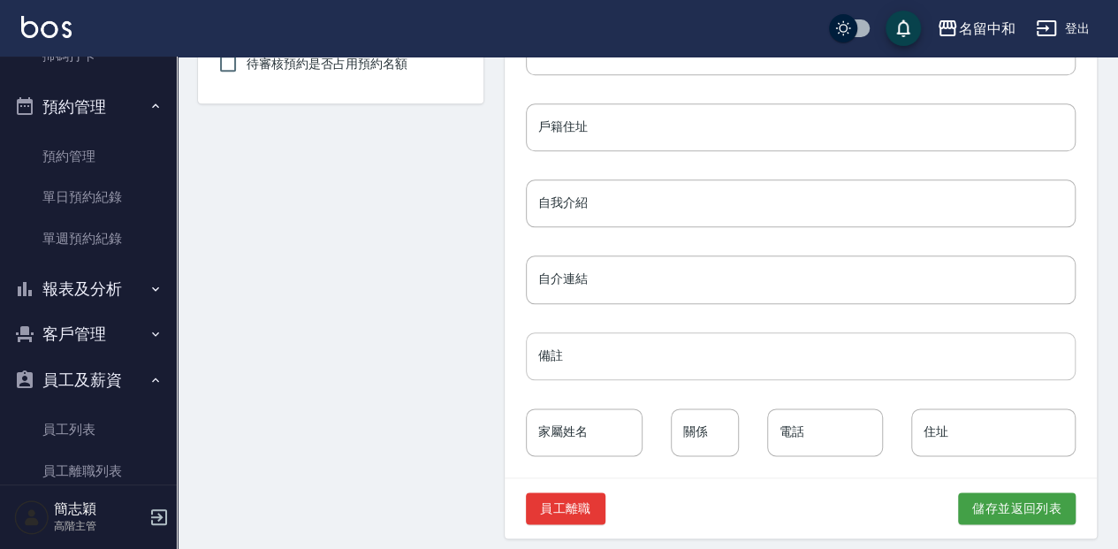
scroll to position [859, 0]
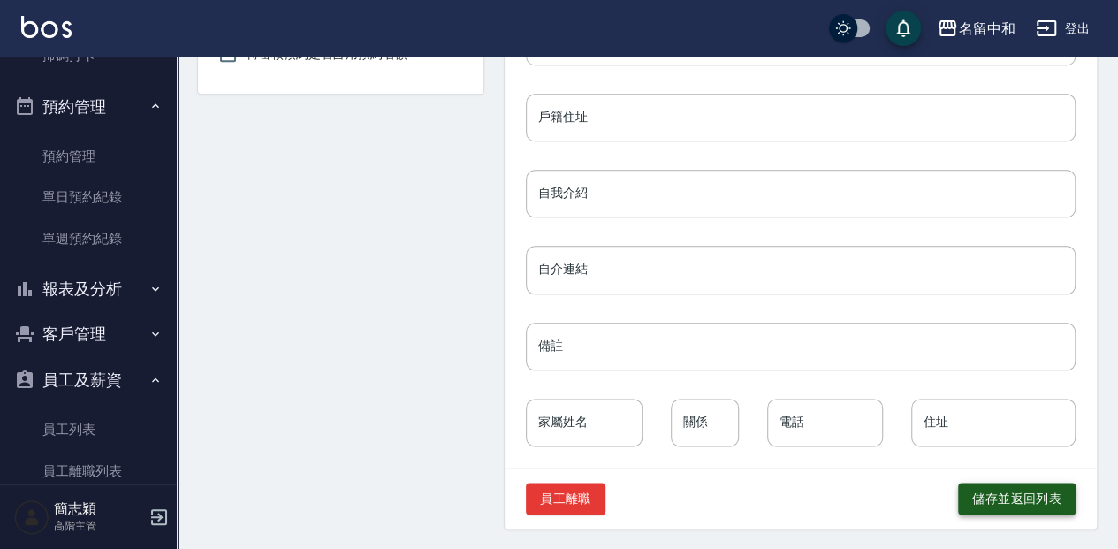
type input "[PERSON_NAME]"
click at [1034, 491] on button "儲存並返回列表" at bounding box center [1017, 499] width 118 height 33
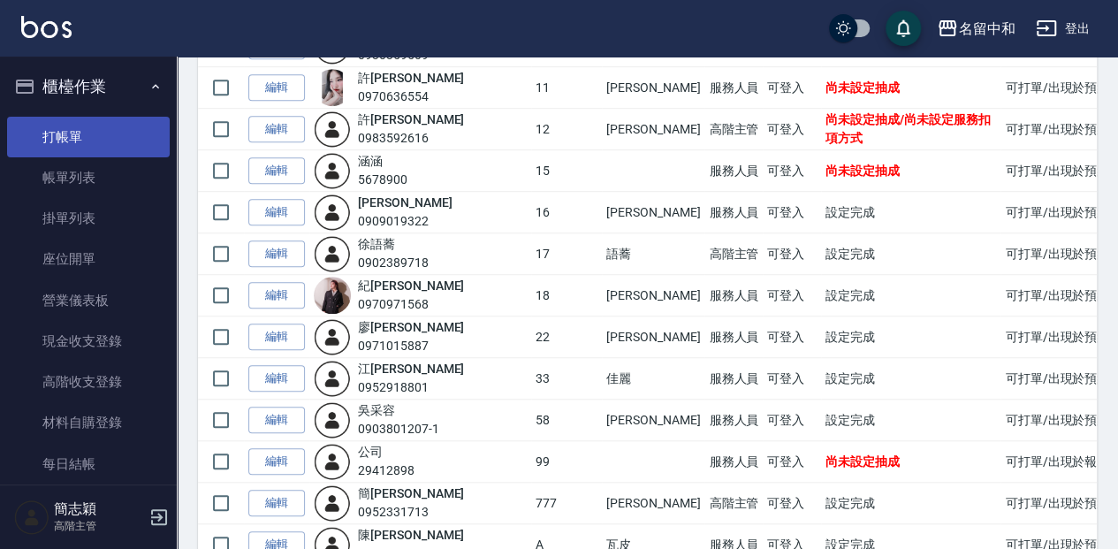
scroll to position [471, 0]
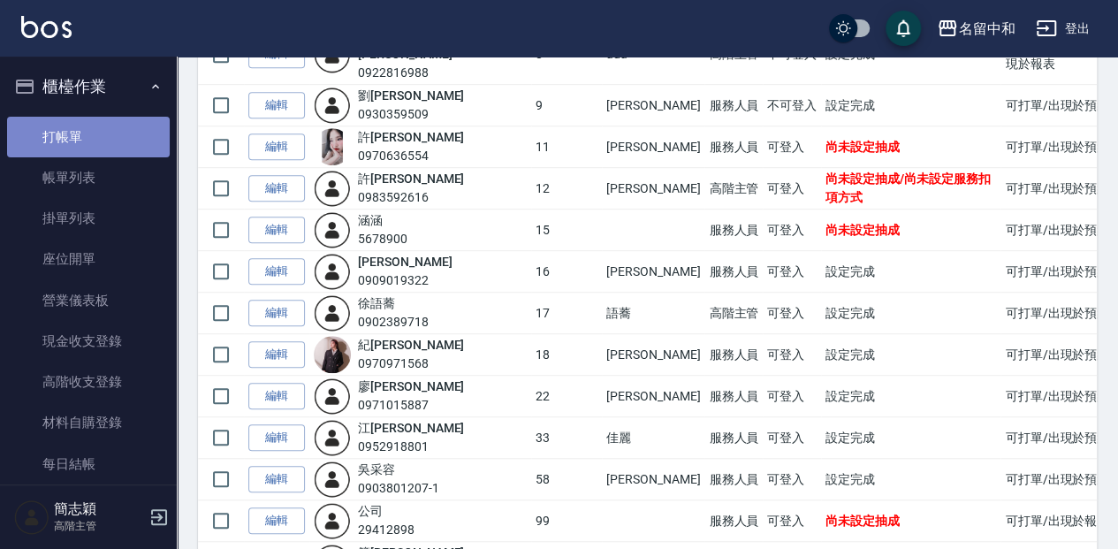
click at [108, 133] on link "打帳單" at bounding box center [88, 137] width 163 height 41
